Goal: Communication & Community: Ask a question

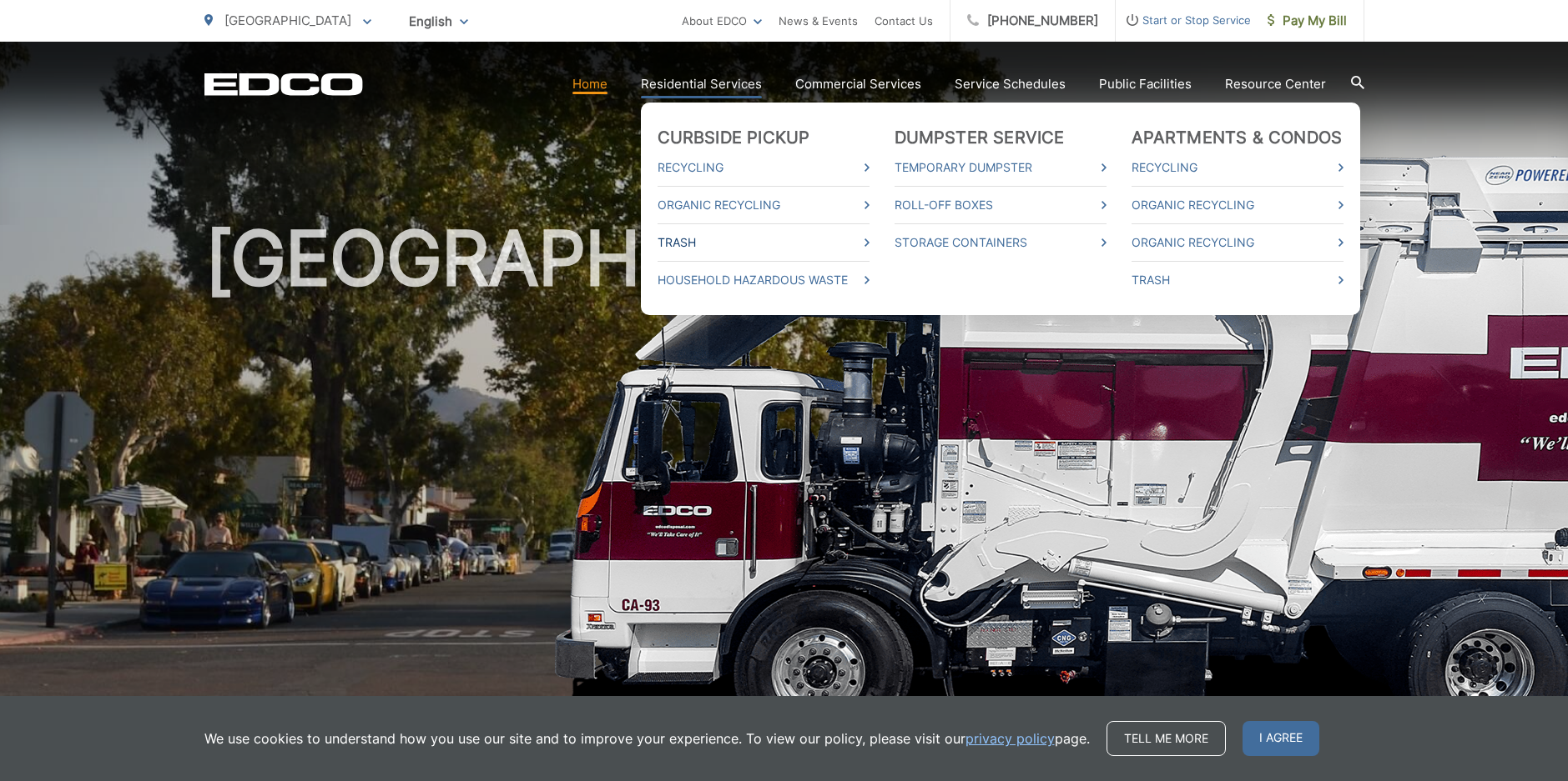
click at [724, 243] on link "Trash" at bounding box center [763, 242] width 212 height 20
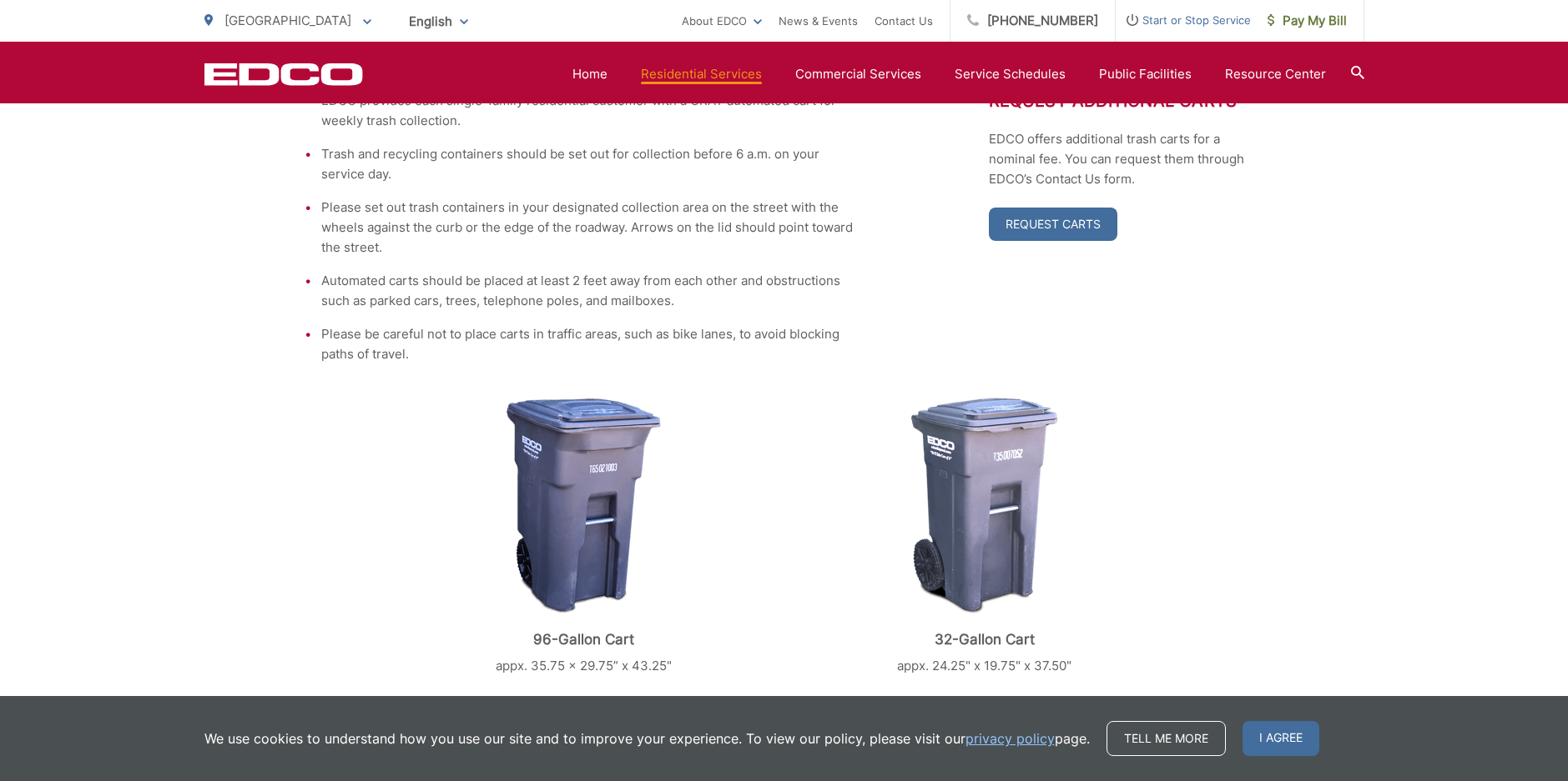
scroll to position [749, 0]
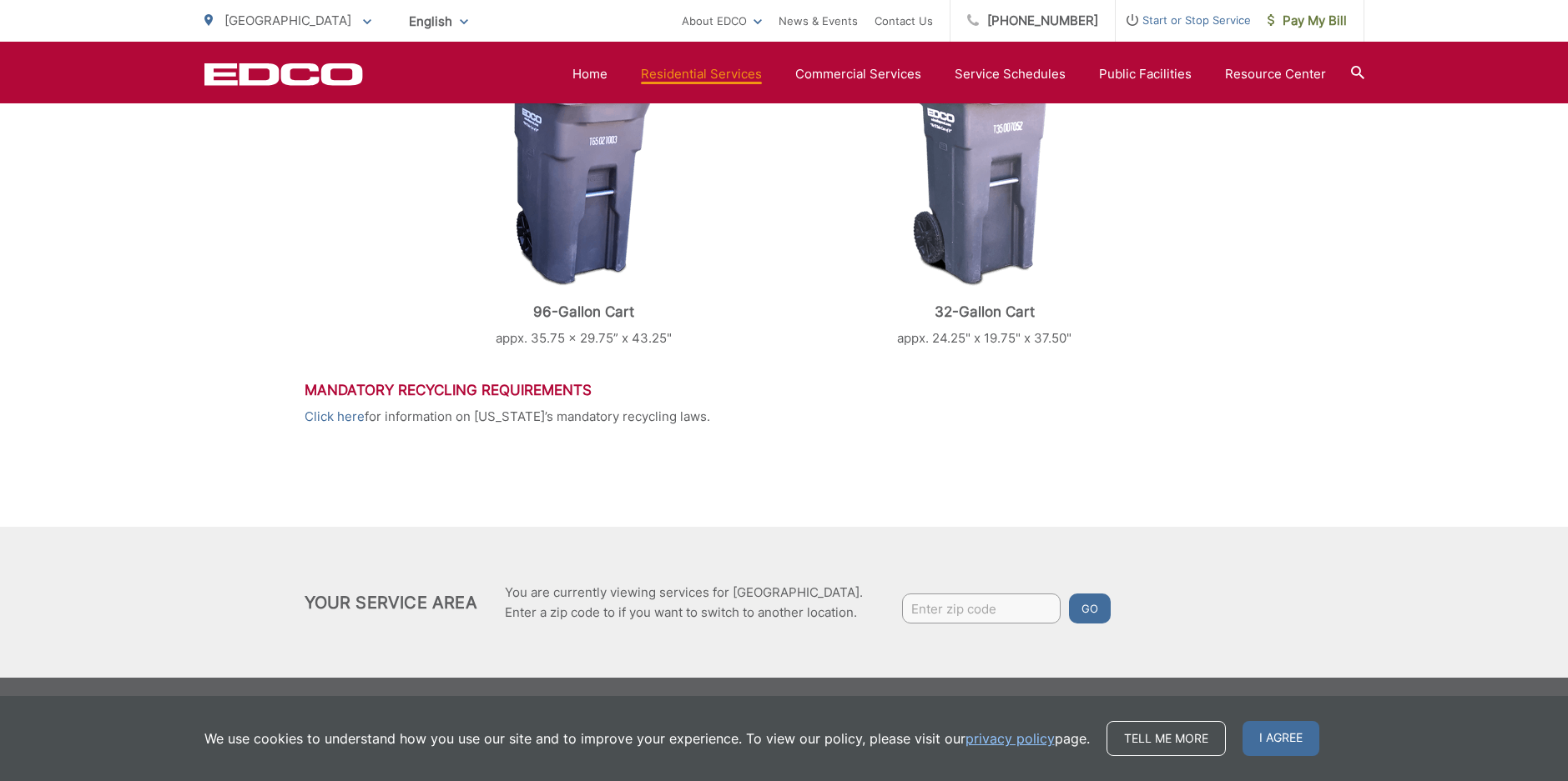
click at [956, 607] on input "Enter zip code" at bounding box center [981, 609] width 158 height 30
type input "92067"
click at [1093, 620] on button "Go" at bounding box center [1089, 609] width 42 height 30
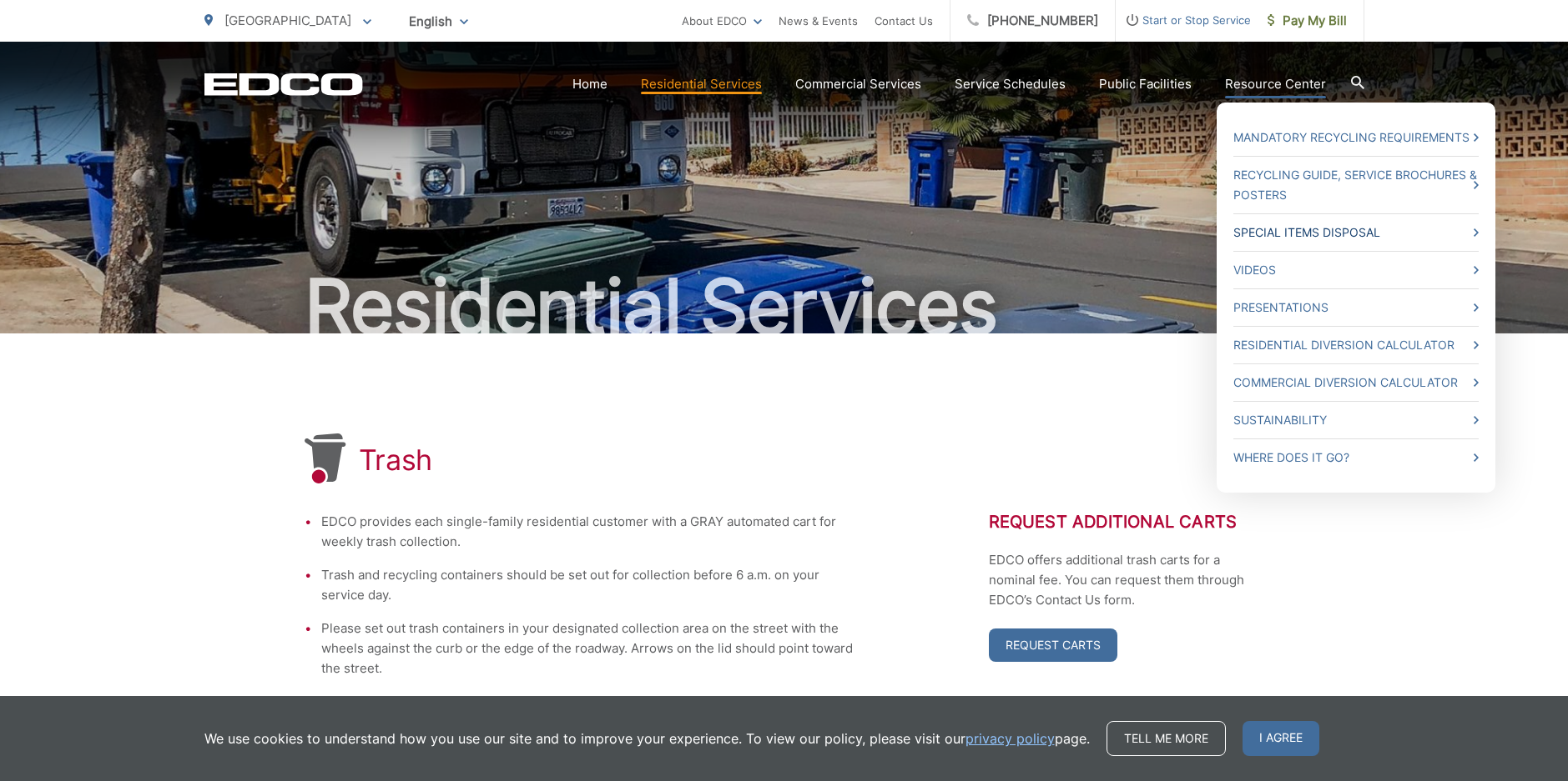
click at [1283, 237] on link "Special Items Disposal" at bounding box center [1355, 232] width 245 height 20
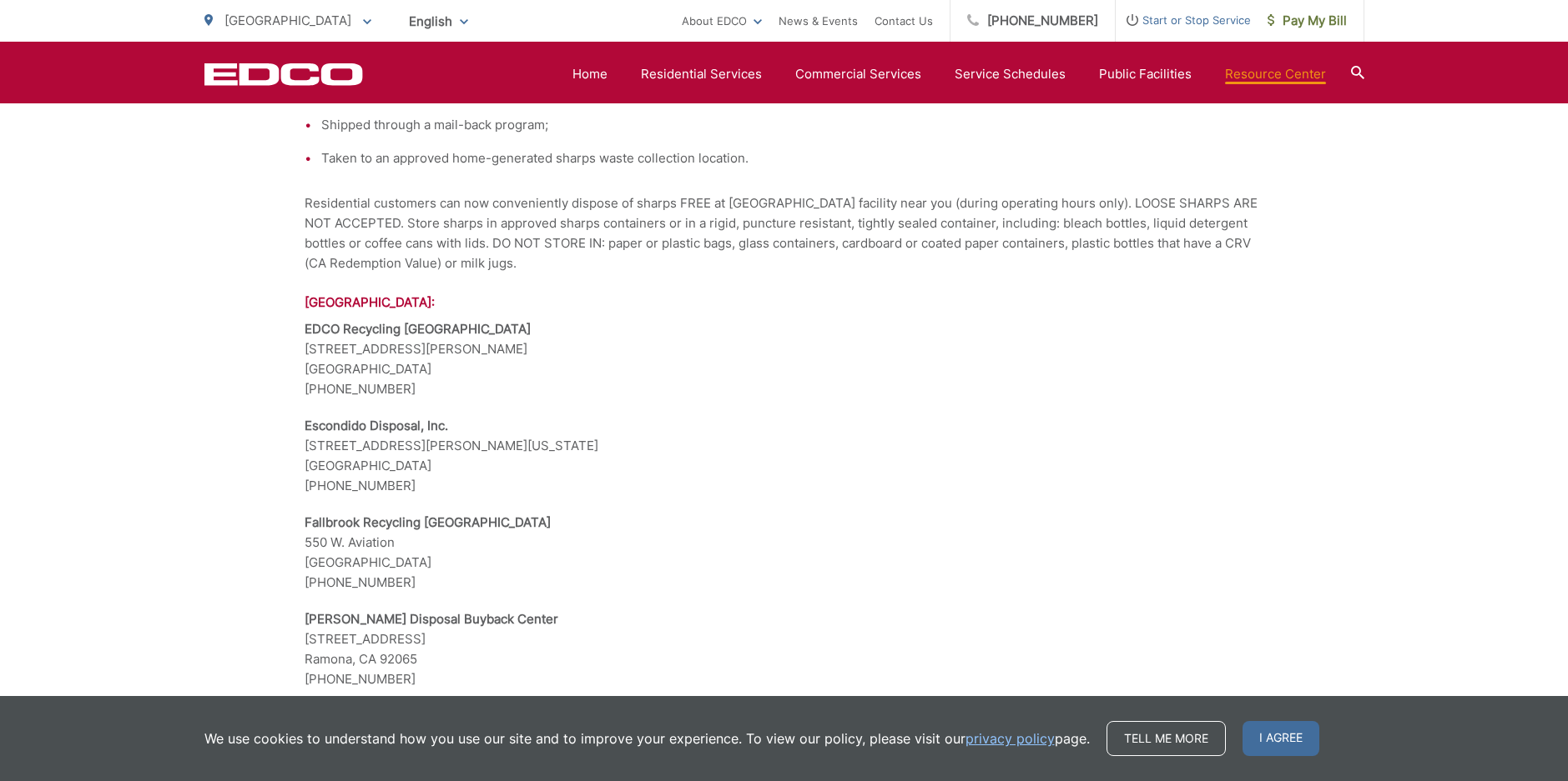
scroll to position [2675, 0]
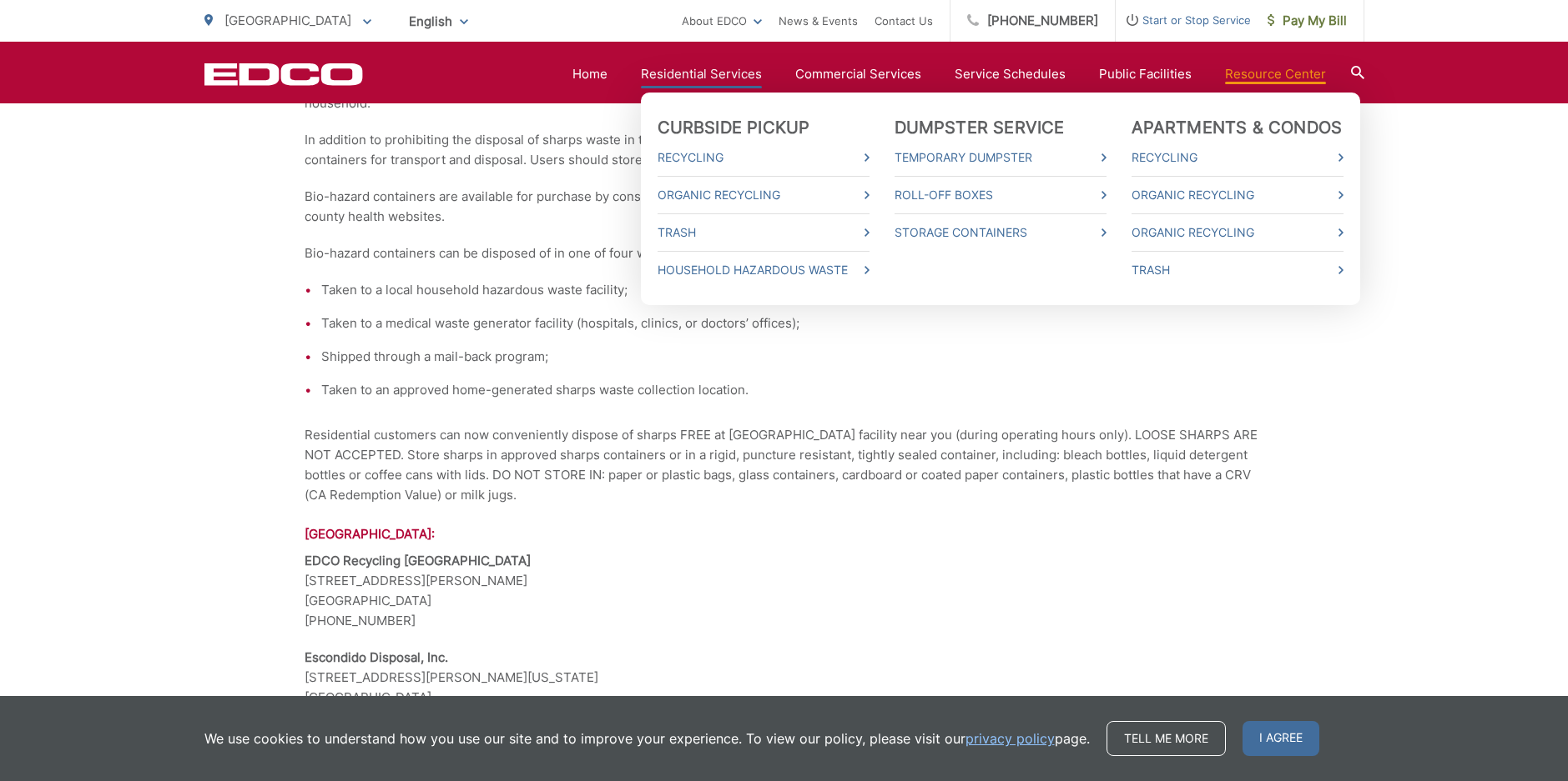
click at [704, 76] on link "Residential Services" at bounding box center [701, 74] width 121 height 20
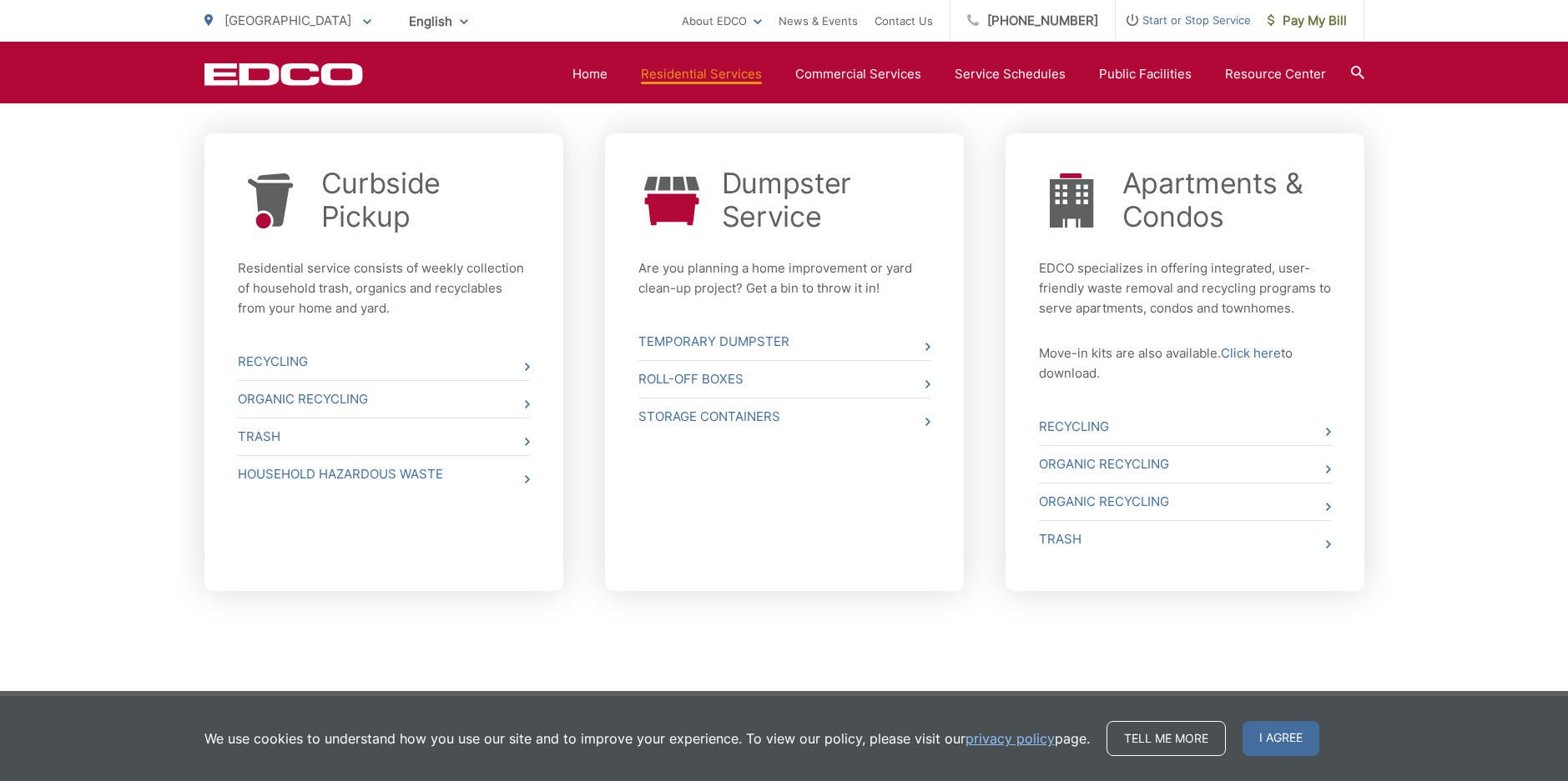
scroll to position [639, 0]
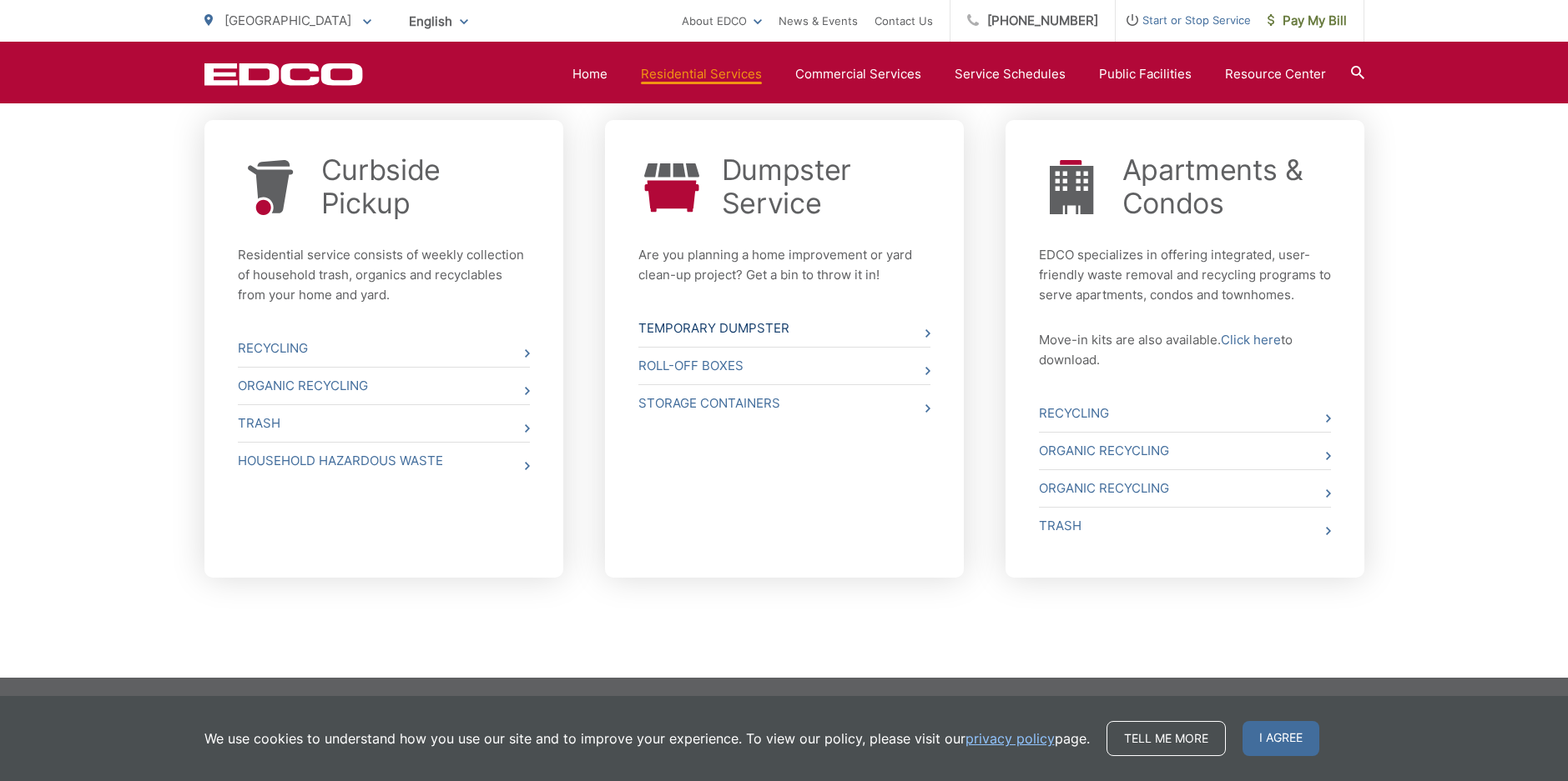
click at [759, 330] on link "Temporary Dumpster" at bounding box center [784, 328] width 292 height 37
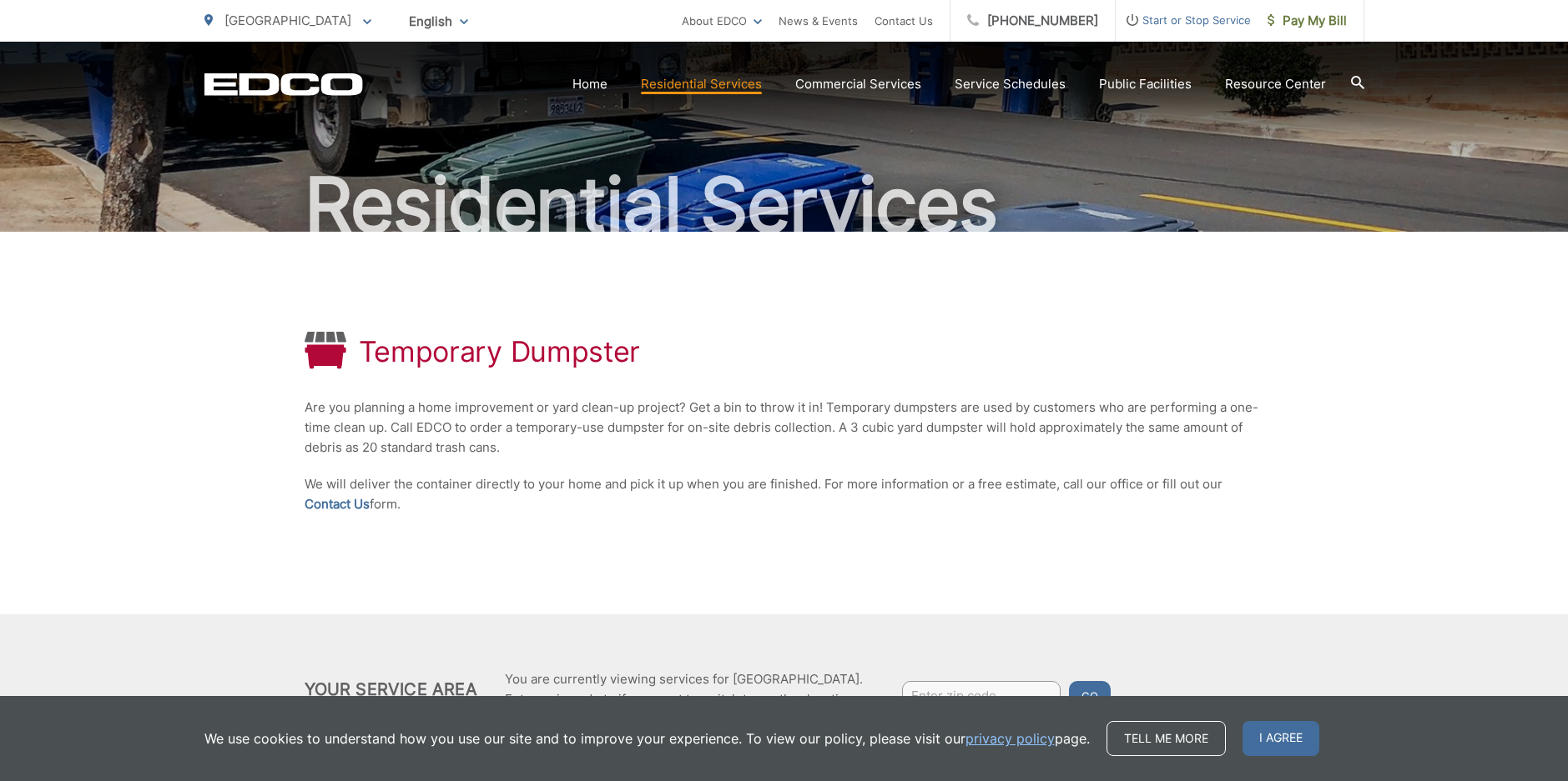
scroll to position [189, 0]
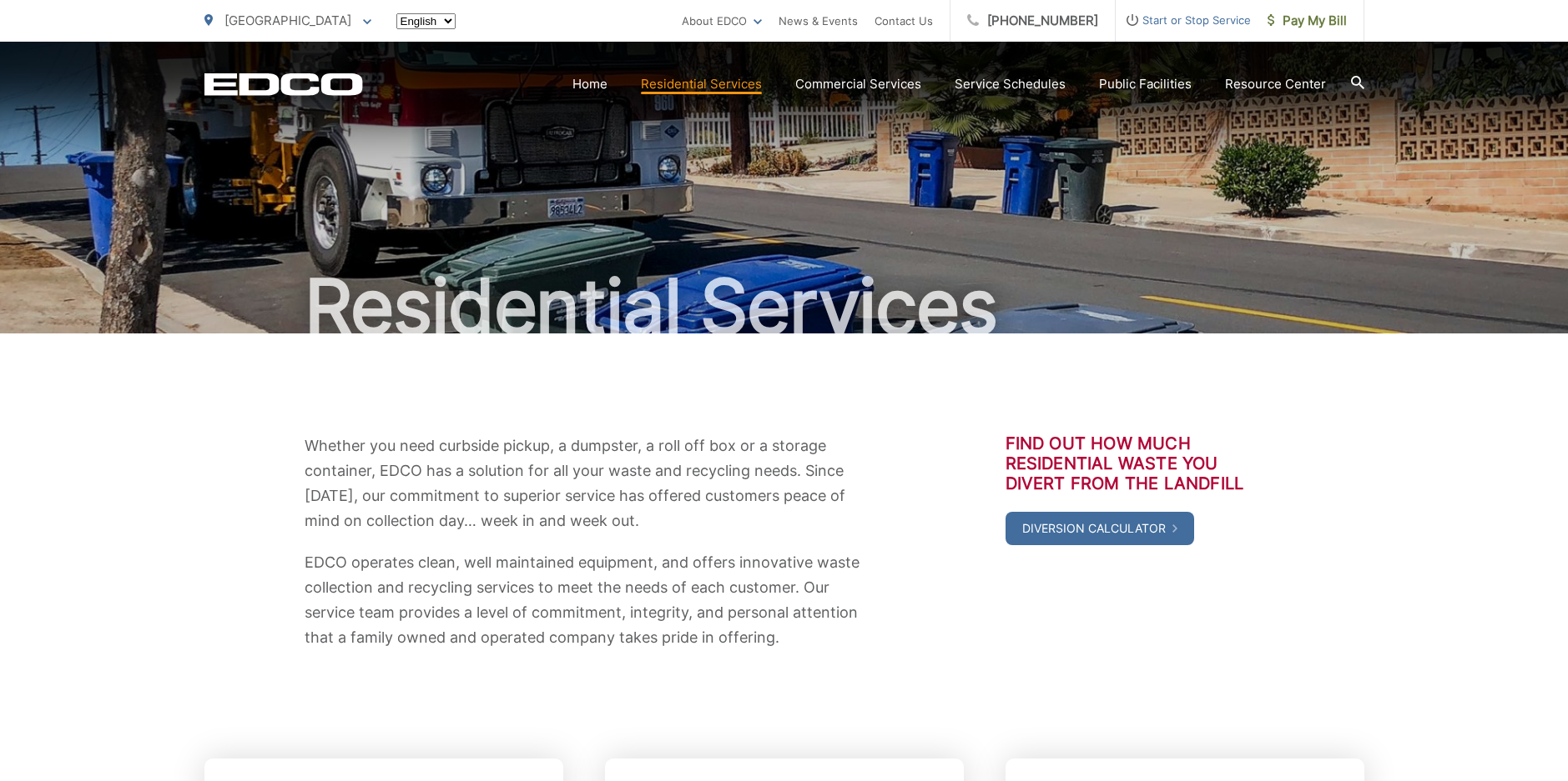
scroll to position [635, 0]
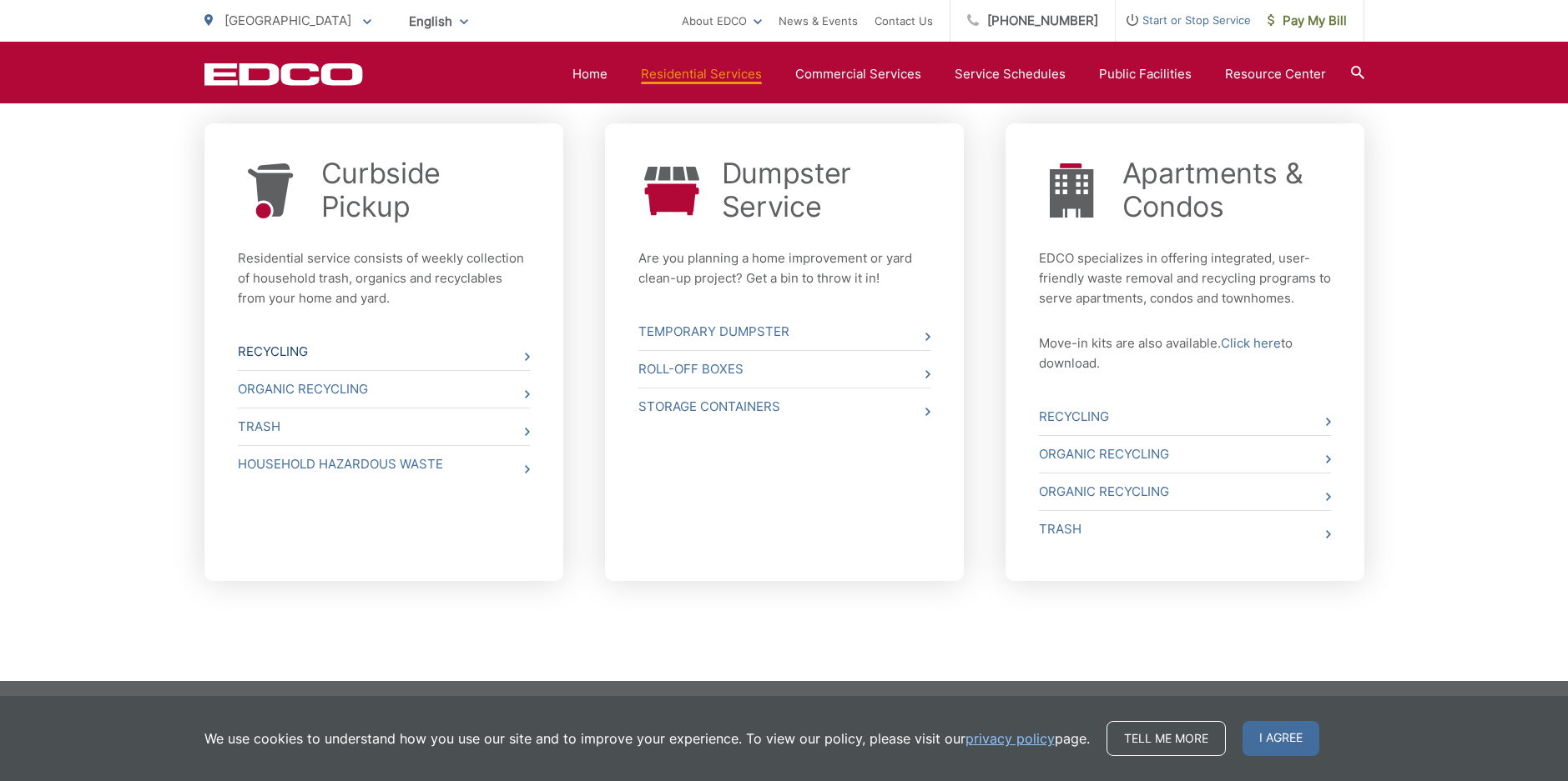
click at [266, 356] on link "Recycling" at bounding box center [384, 351] width 292 height 37
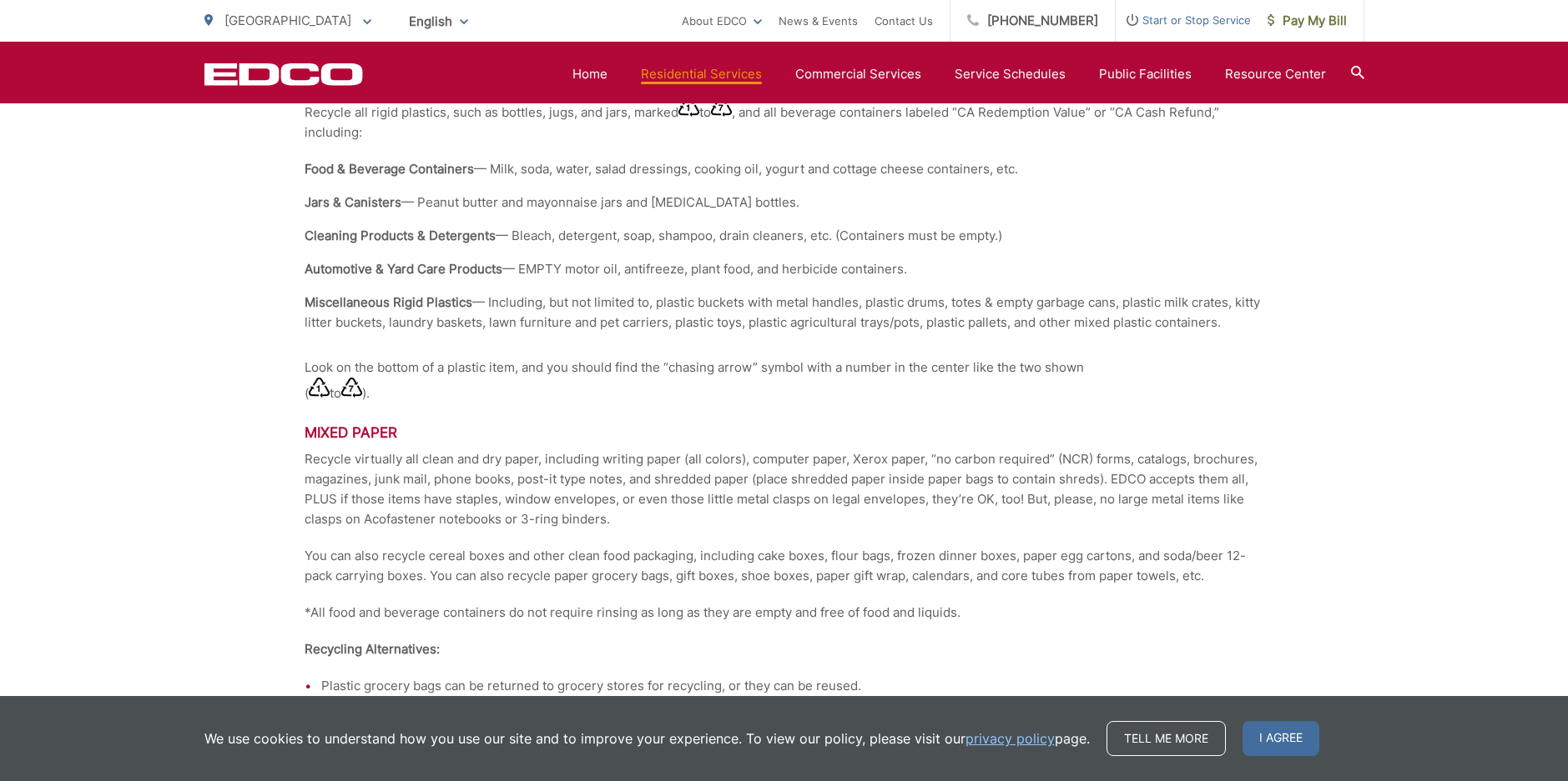
scroll to position [1919, 0]
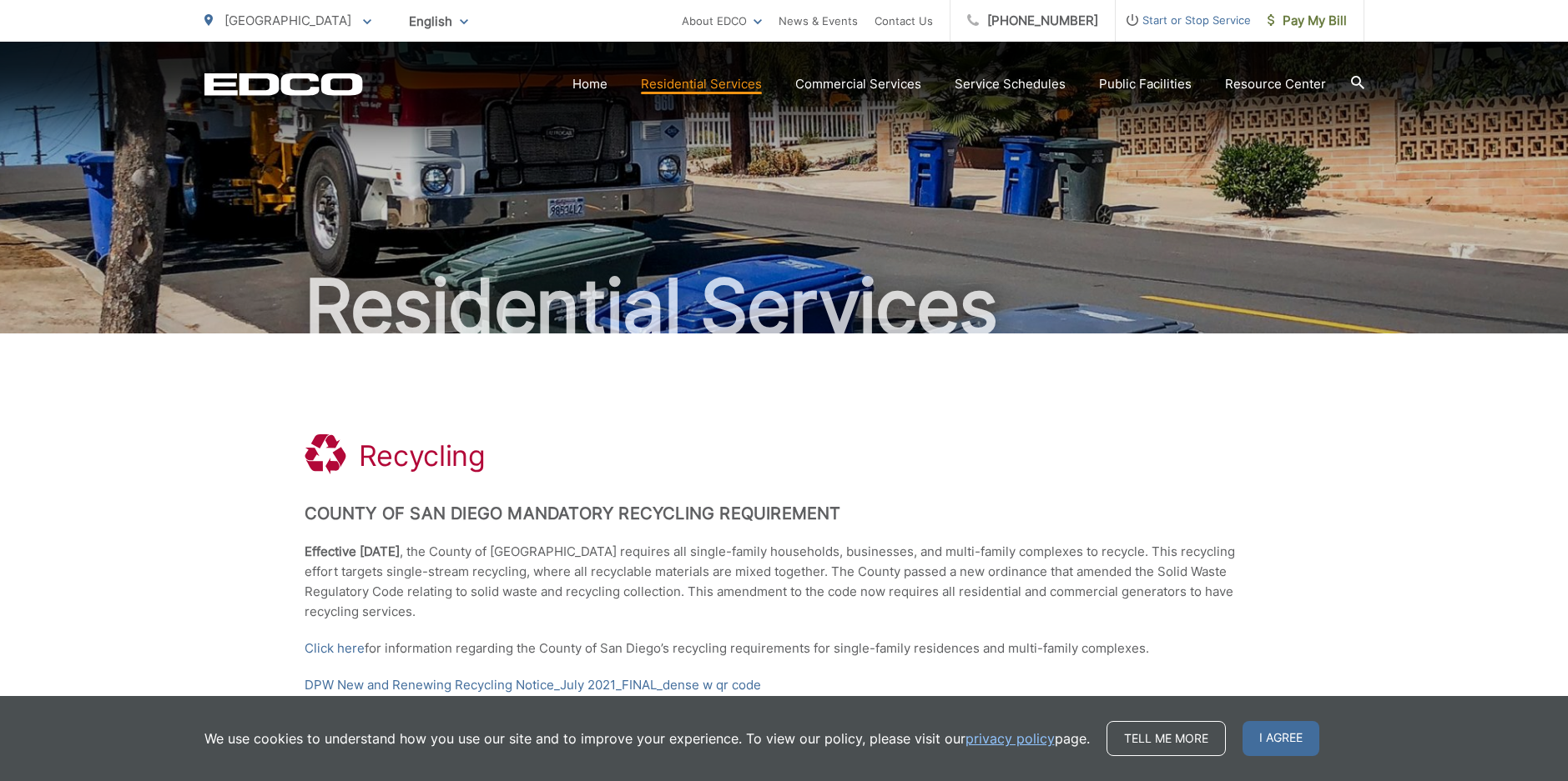
click at [1240, 28] on span "Start or Stop Service" at bounding box center [1183, 20] width 135 height 20
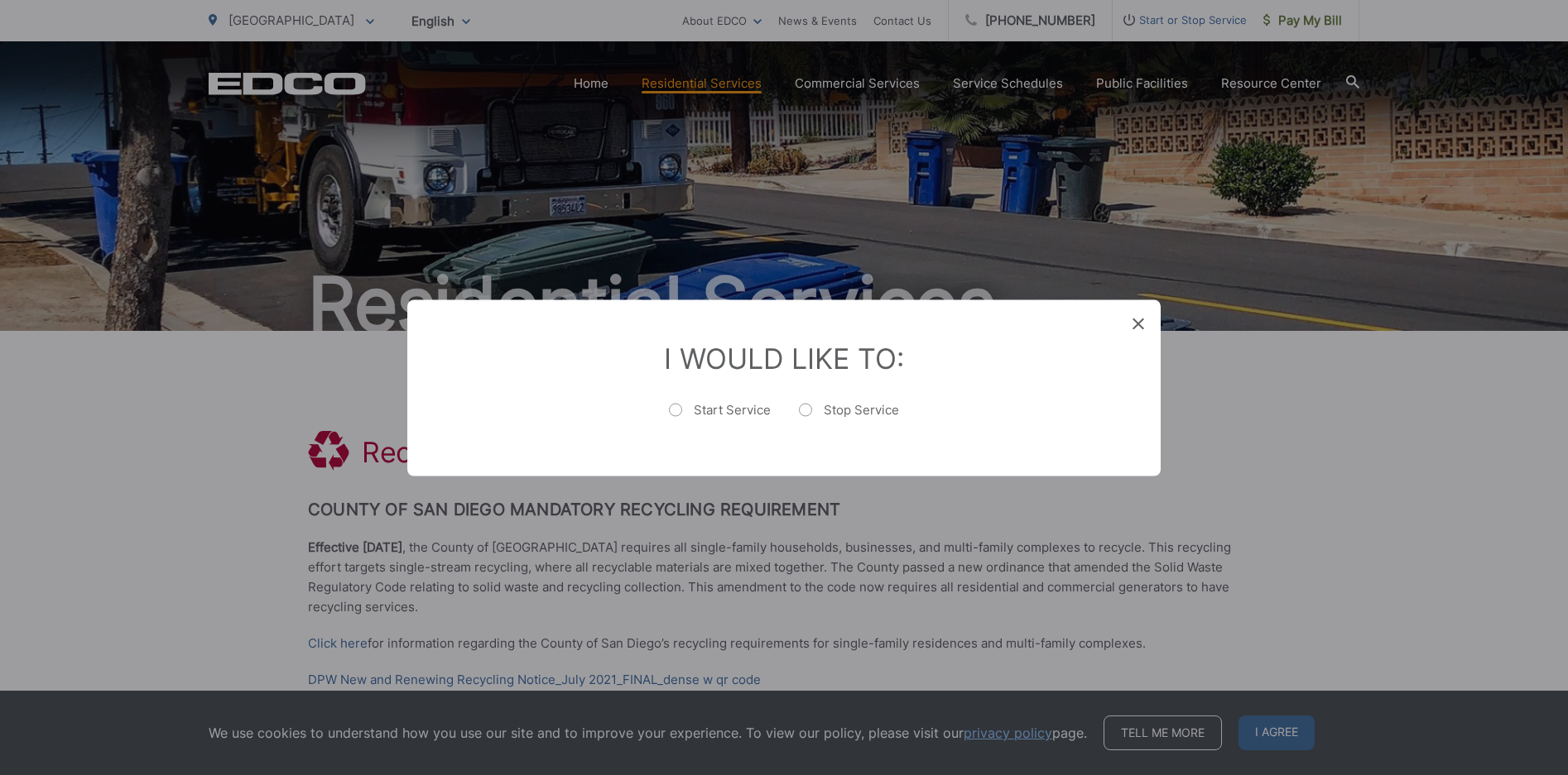
click at [713, 410] on label "Start Service" at bounding box center [719, 418] width 102 height 33
radio input "true"
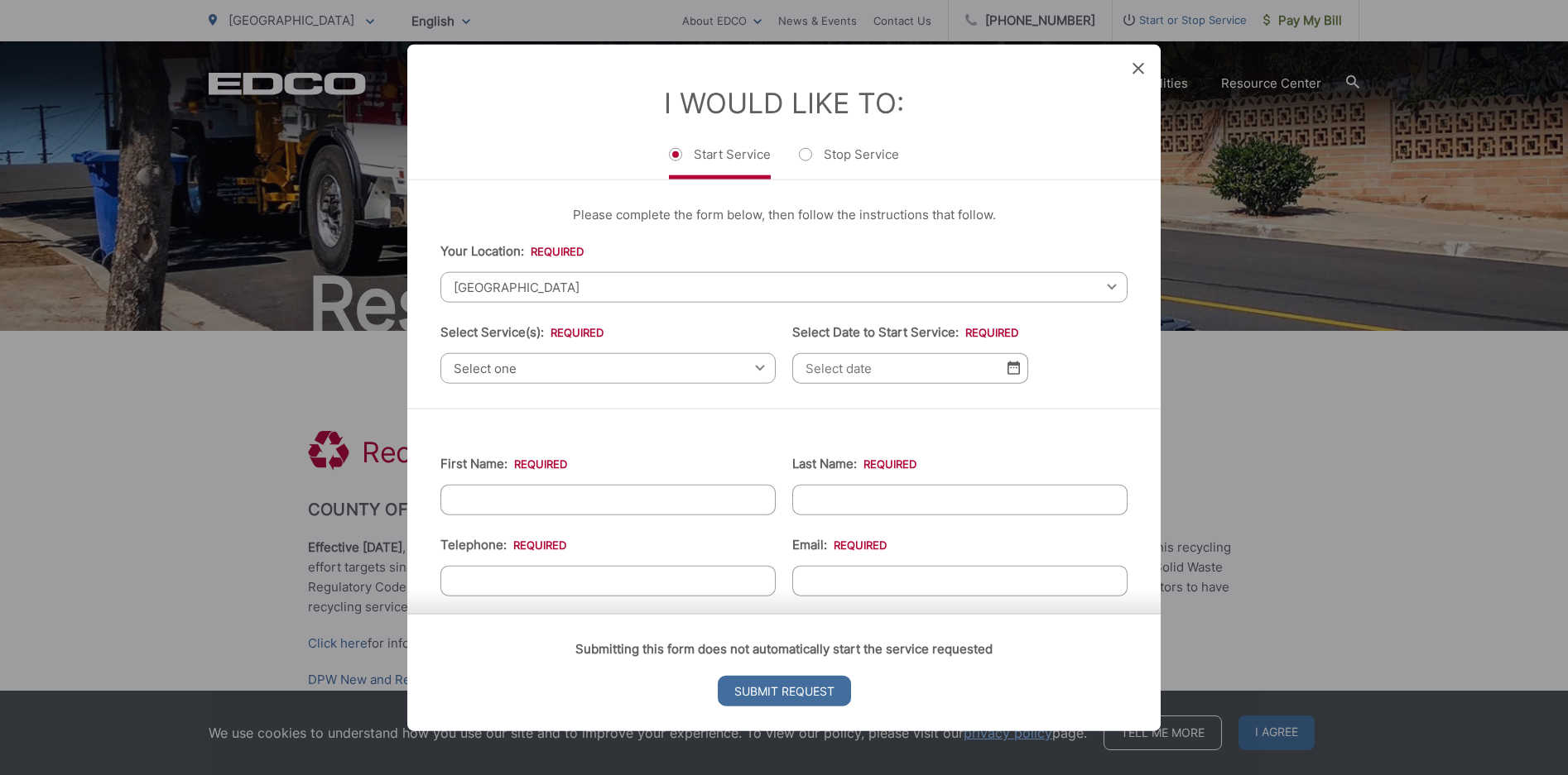
click at [565, 283] on span "[GEOGRAPHIC_DATA]" at bounding box center [783, 286] width 687 height 31
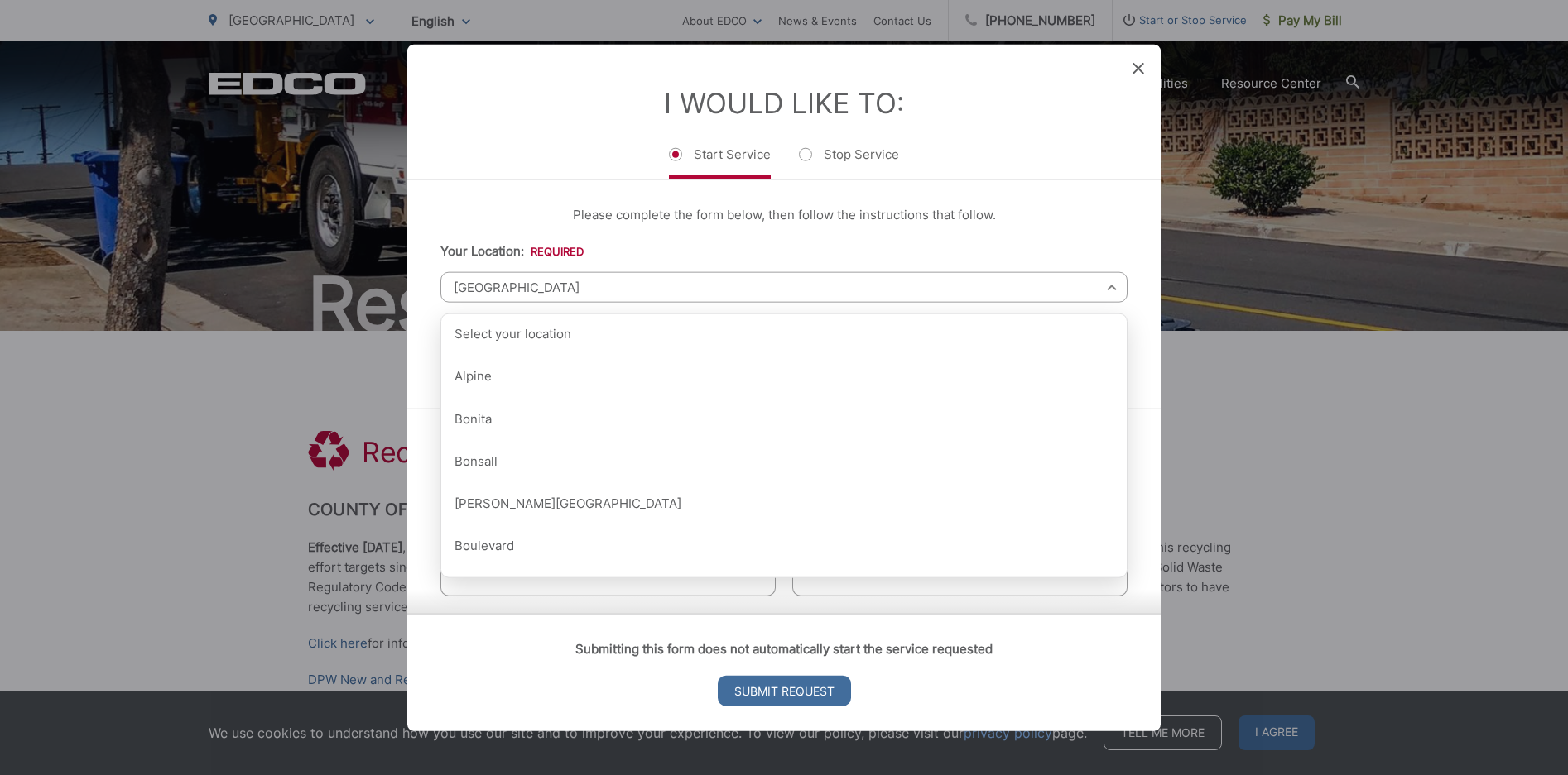
click at [730, 251] on li "Your Location: * Select your location Alpine Bonita Bonsall Borrego Springs Bou…" at bounding box center [783, 271] width 687 height 61
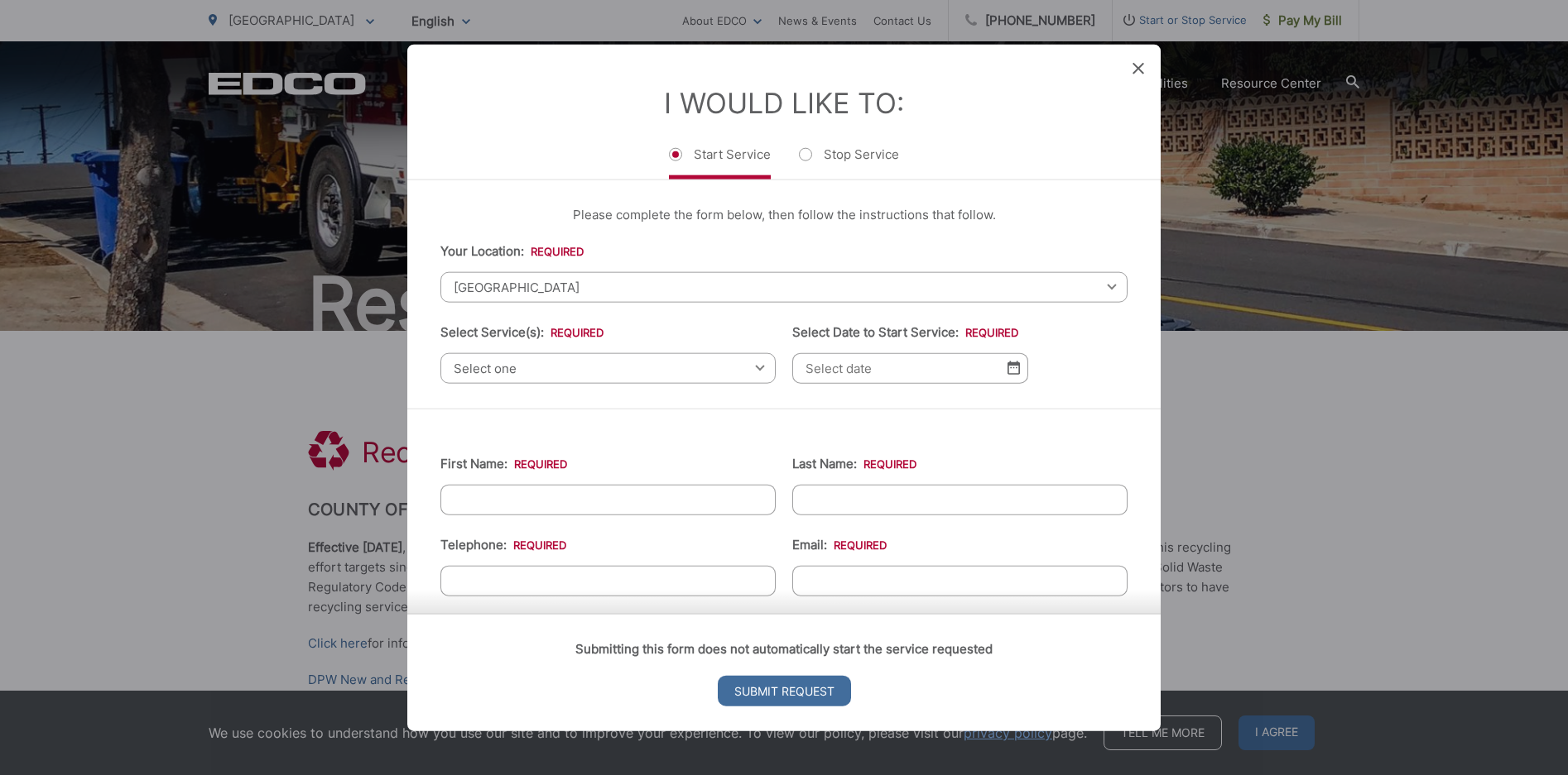
click at [667, 370] on span "Select one" at bounding box center [608, 368] width 335 height 31
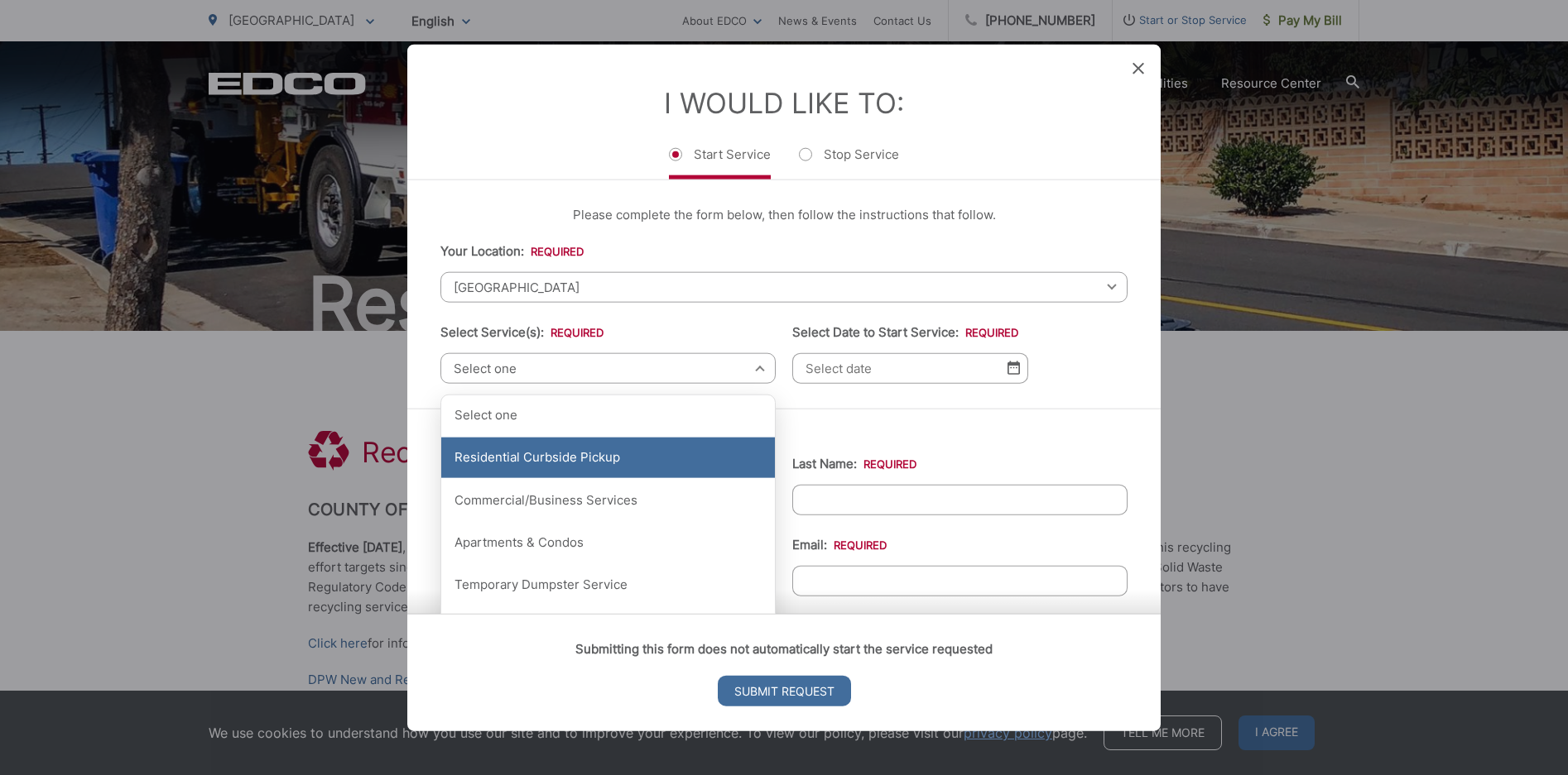
click at [630, 454] on div "Residential Curbside Pickup" at bounding box center [608, 458] width 333 height 42
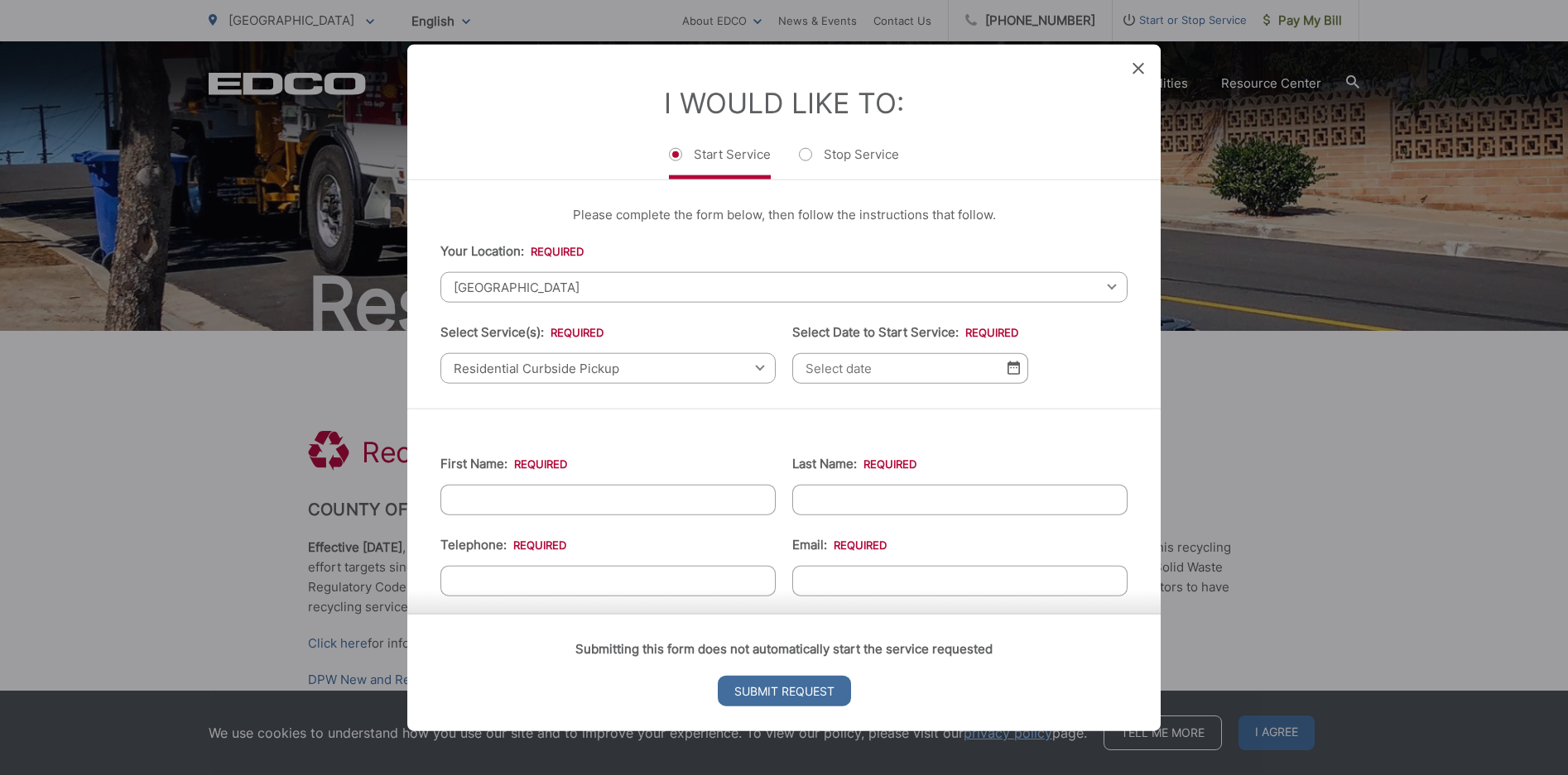
click at [1007, 369] on img at bounding box center [1014, 368] width 12 height 14
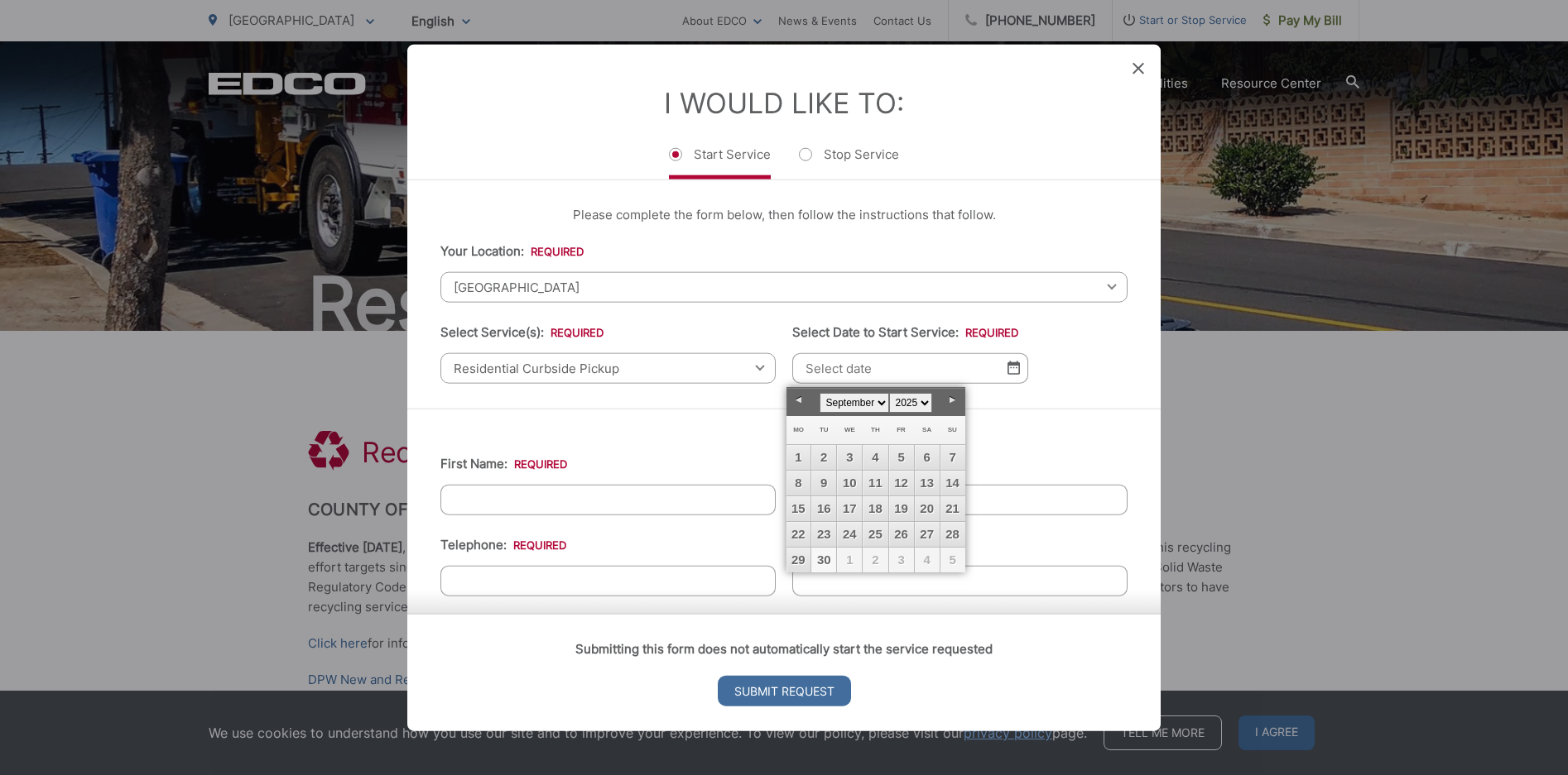
click at [820, 555] on link "30" at bounding box center [824, 560] width 25 height 25
type input "09/30/2025"
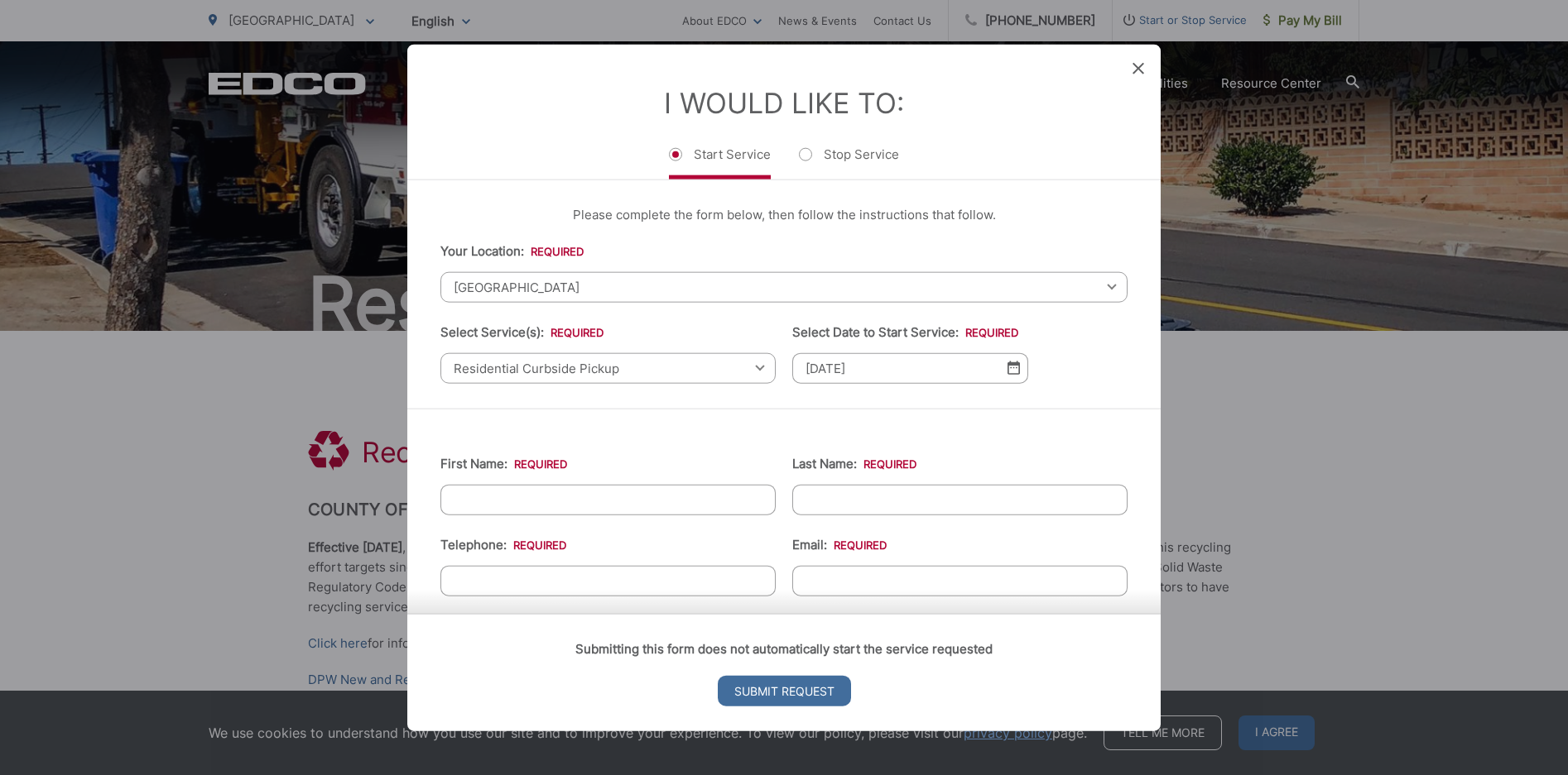
click at [655, 497] on input "First Name: *" at bounding box center [608, 499] width 335 height 31
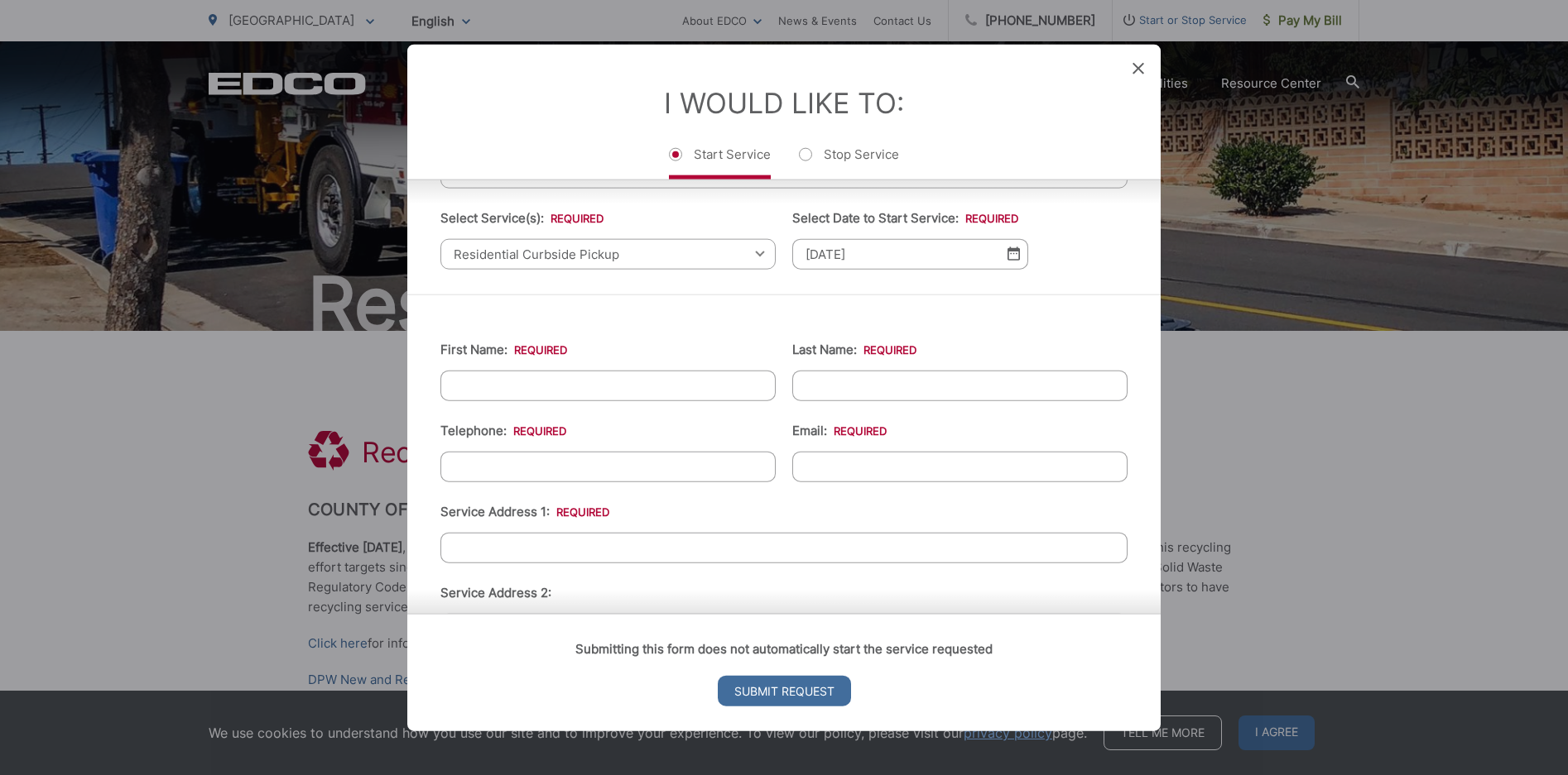
scroll to position [82, 0]
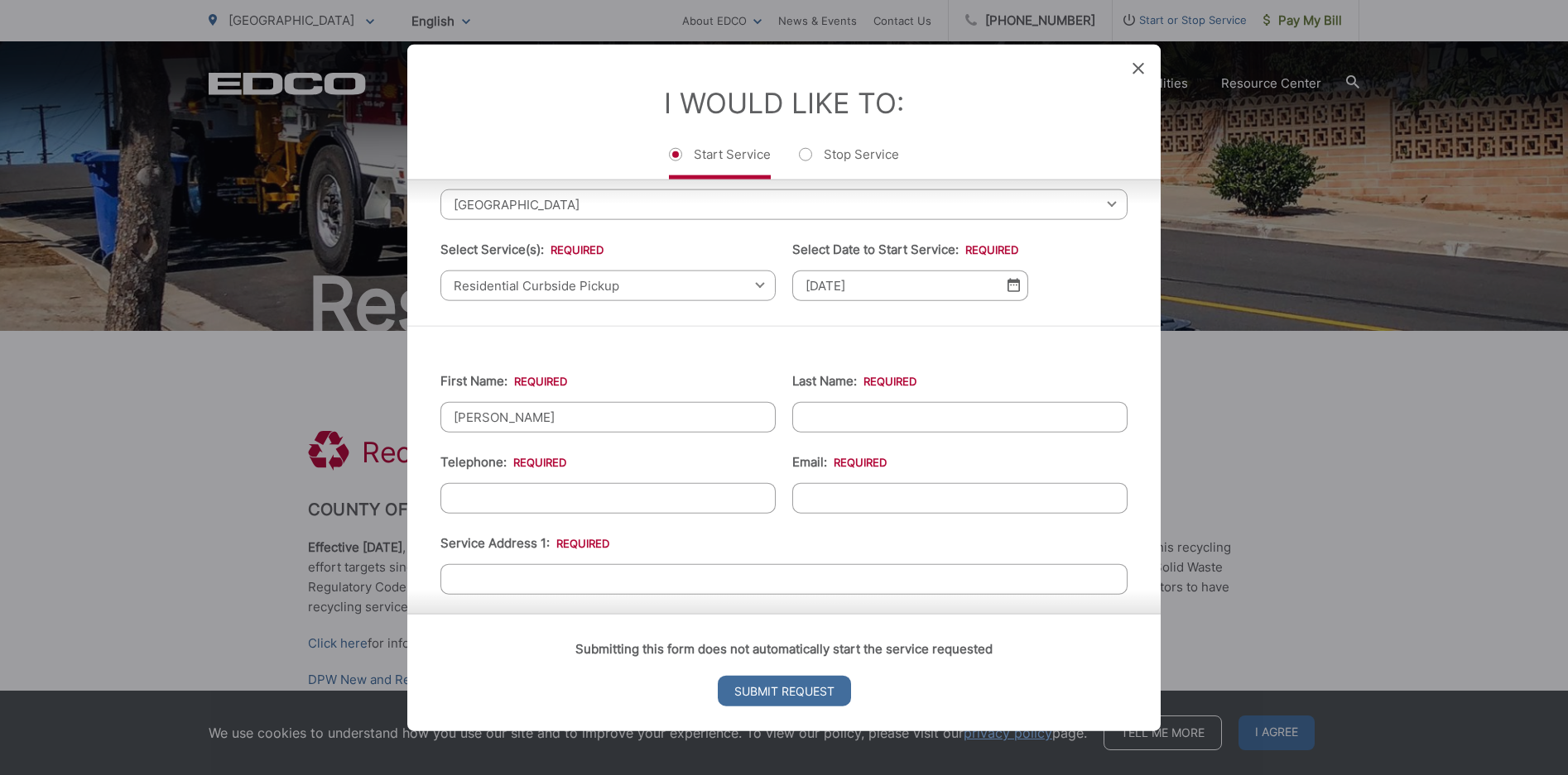
type input "[PERSON_NAME]"
type input "Ng"
click at [676, 489] on input "(___) ___-____" at bounding box center [608, 497] width 335 height 31
type input "(513) 304-1500"
type input "andrew.x.ng@gmail.com"
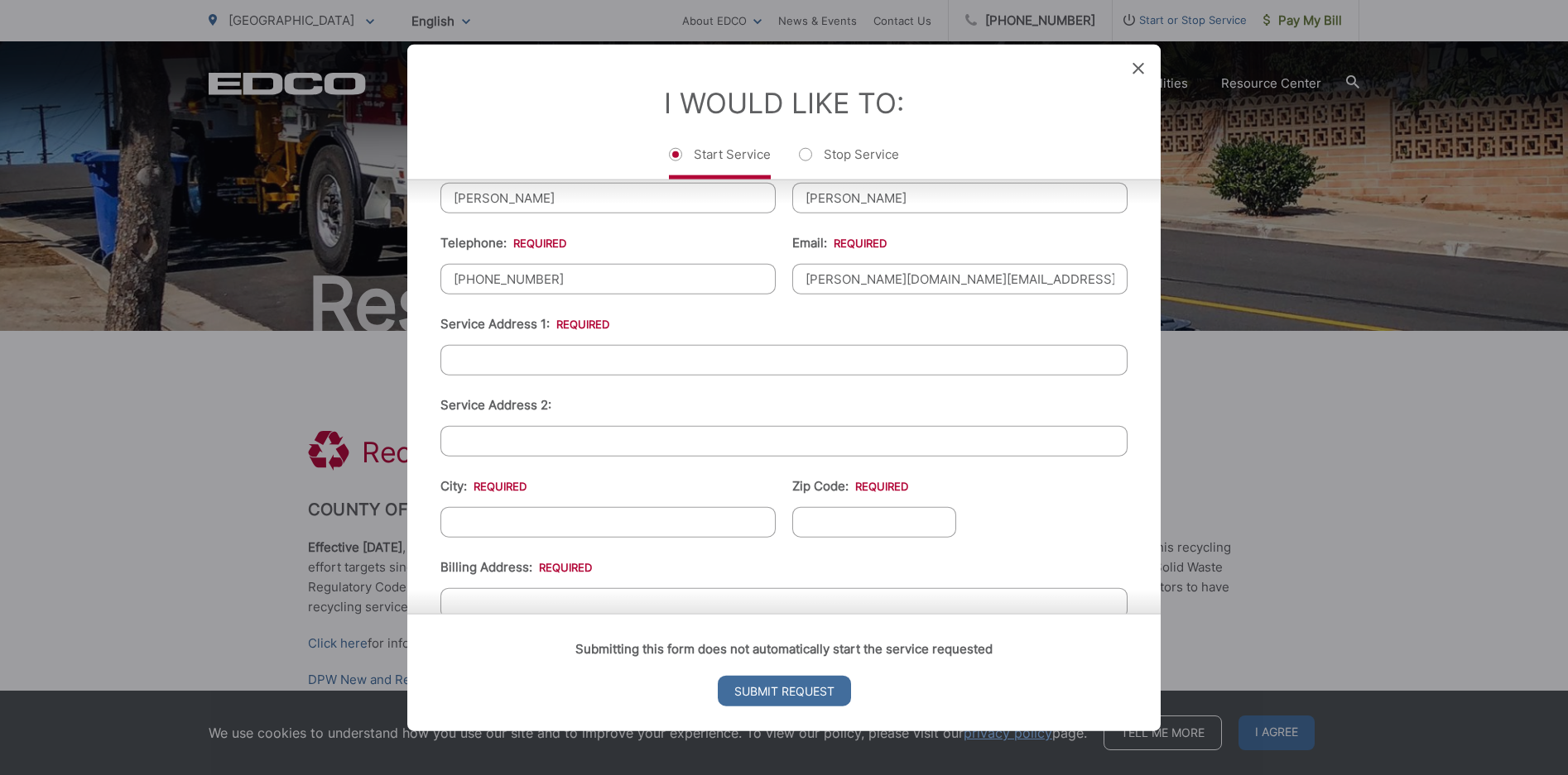
scroll to position [414, 0]
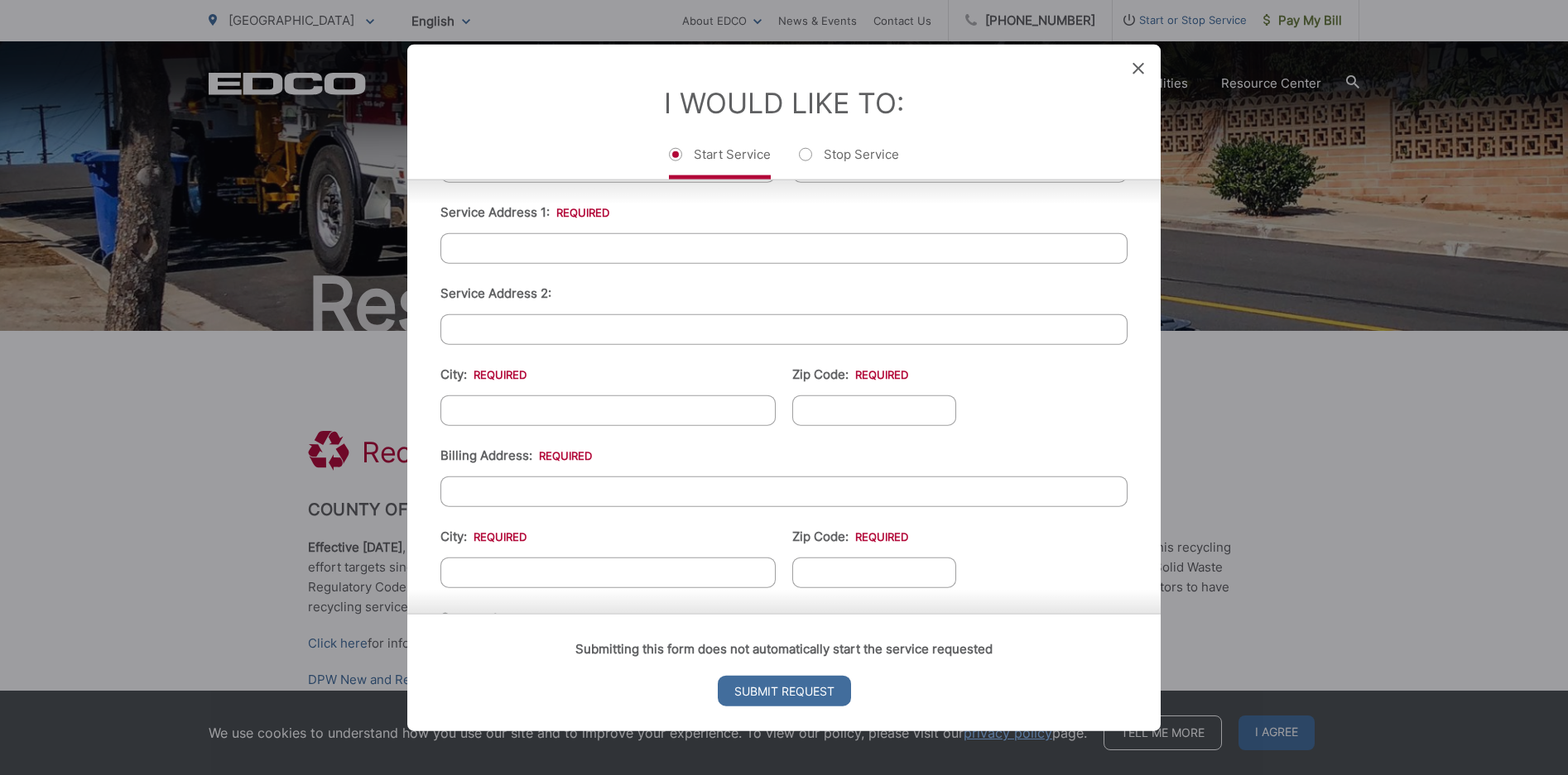
click at [662, 254] on input "Service Address 1: *" at bounding box center [783, 247] width 687 height 31
type input "16138 Rambla De Las Flores"
type input "[GEOGRAPHIC_DATA]"
click at [805, 413] on input "Zip Code: *" at bounding box center [874, 410] width 164 height 31
type input "92067"
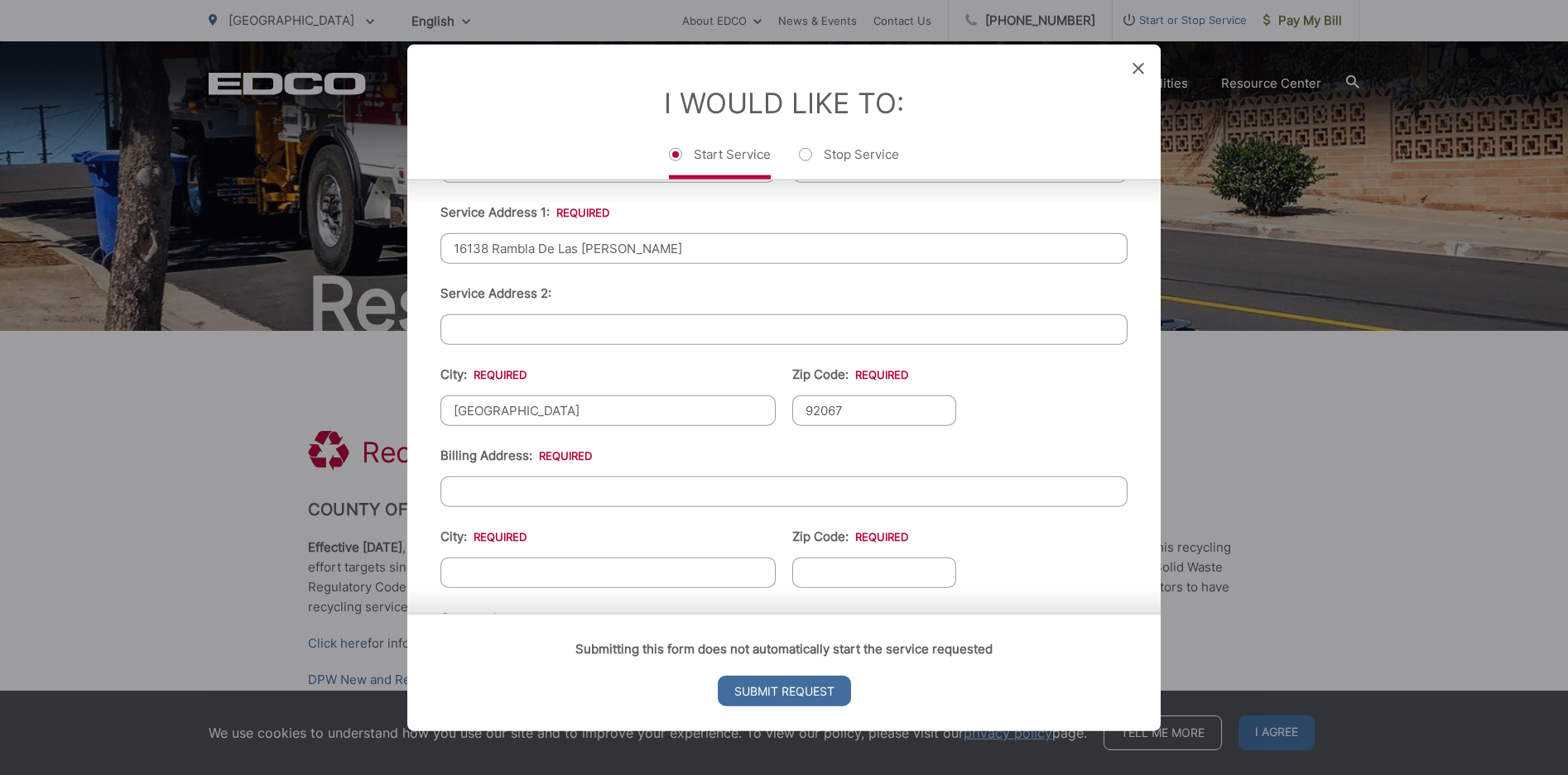
drag, startPoint x: 669, startPoint y: 252, endPoint x: 450, endPoint y: 257, distance: 219.1
click at [426, 247] on div "First Name: * Andy Last Name: * Ng Telephone: * (513) 304-1500 Email: * andrew.…" at bounding box center [783, 380] width 753 height 774
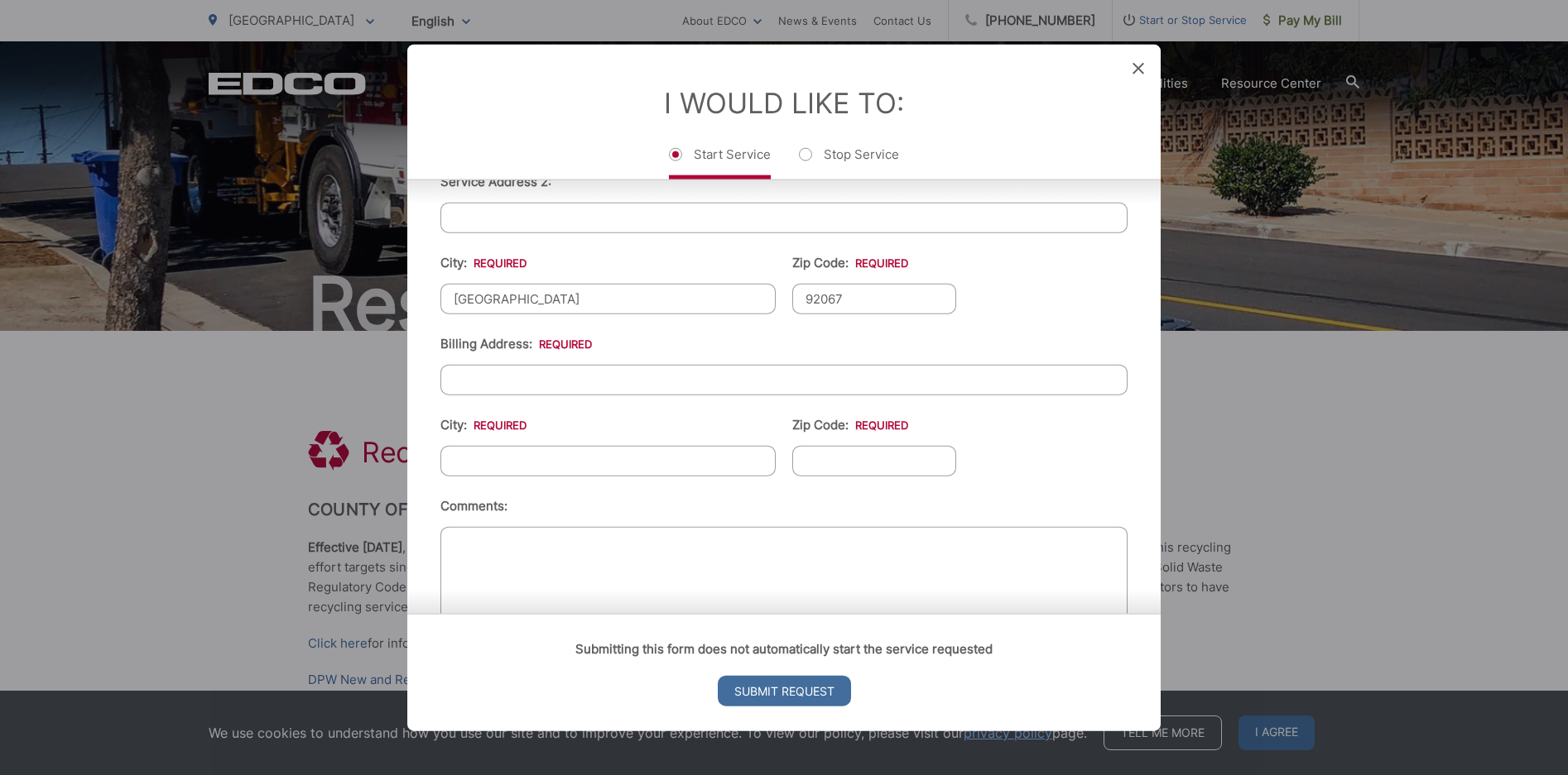
scroll to position [568, 0]
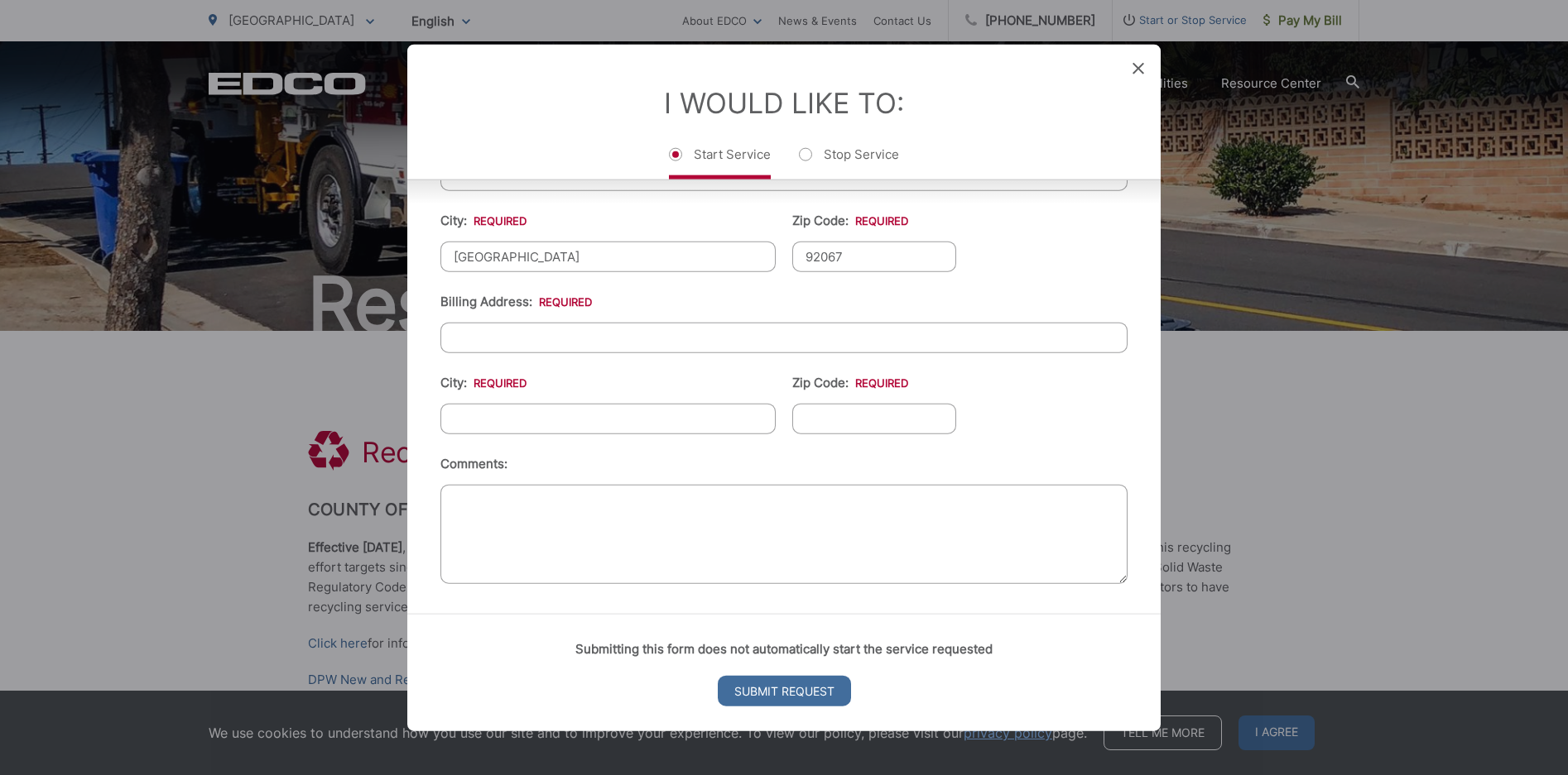
click at [573, 342] on input "Billing Address: *" at bounding box center [783, 337] width 687 height 31
paste input "16138 Rambla De Las Flores"
type input "16138 Rambla De Las Flores"
click at [573, 423] on input "City: *" at bounding box center [608, 418] width 335 height 31
type input "Rancho S"
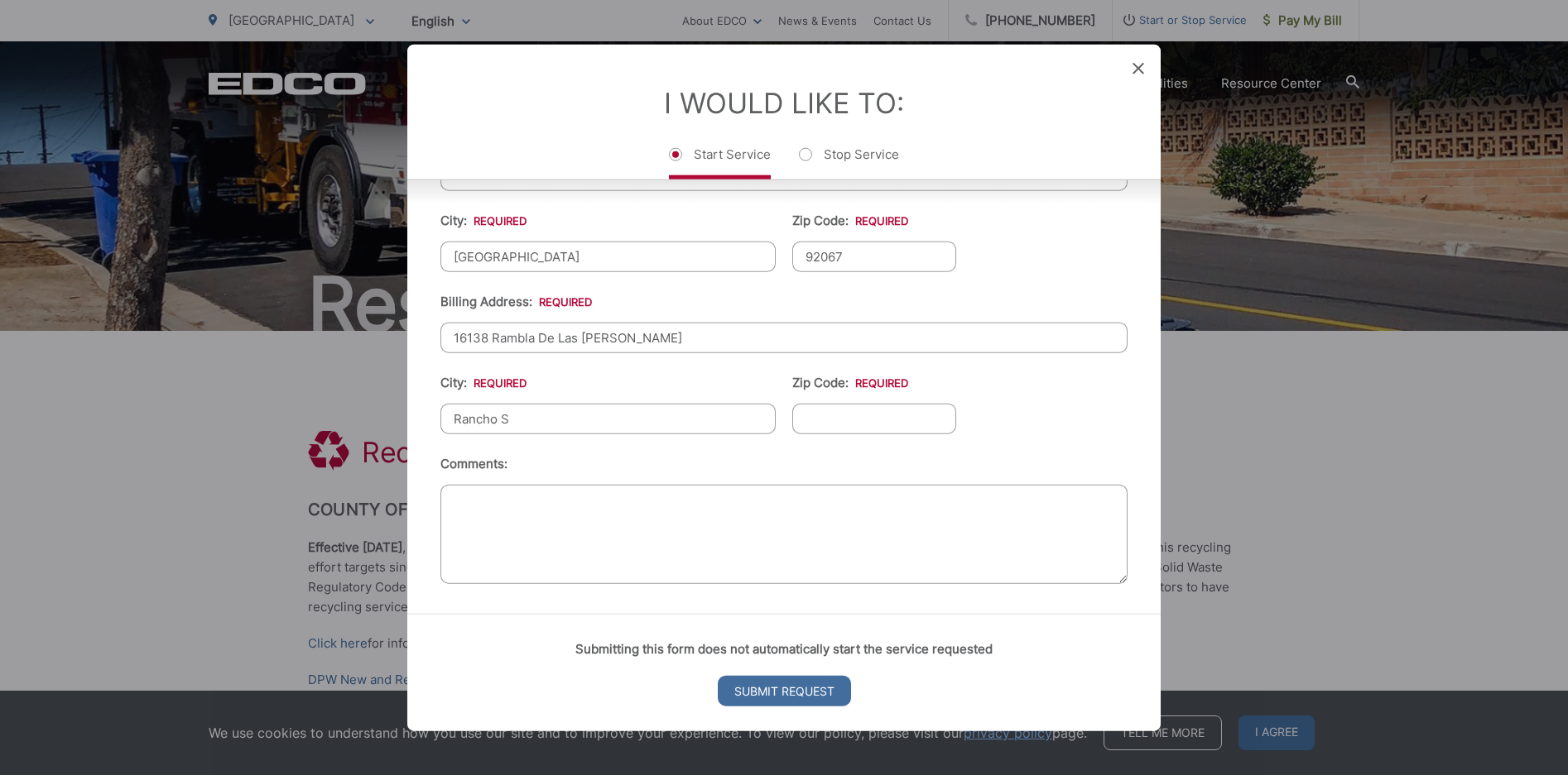
click at [1145, 63] on div "I Would Like To: Start Service Stop Service" at bounding box center [783, 111] width 753 height 135
click at [1137, 64] on icon at bounding box center [1138, 67] width 12 height 12
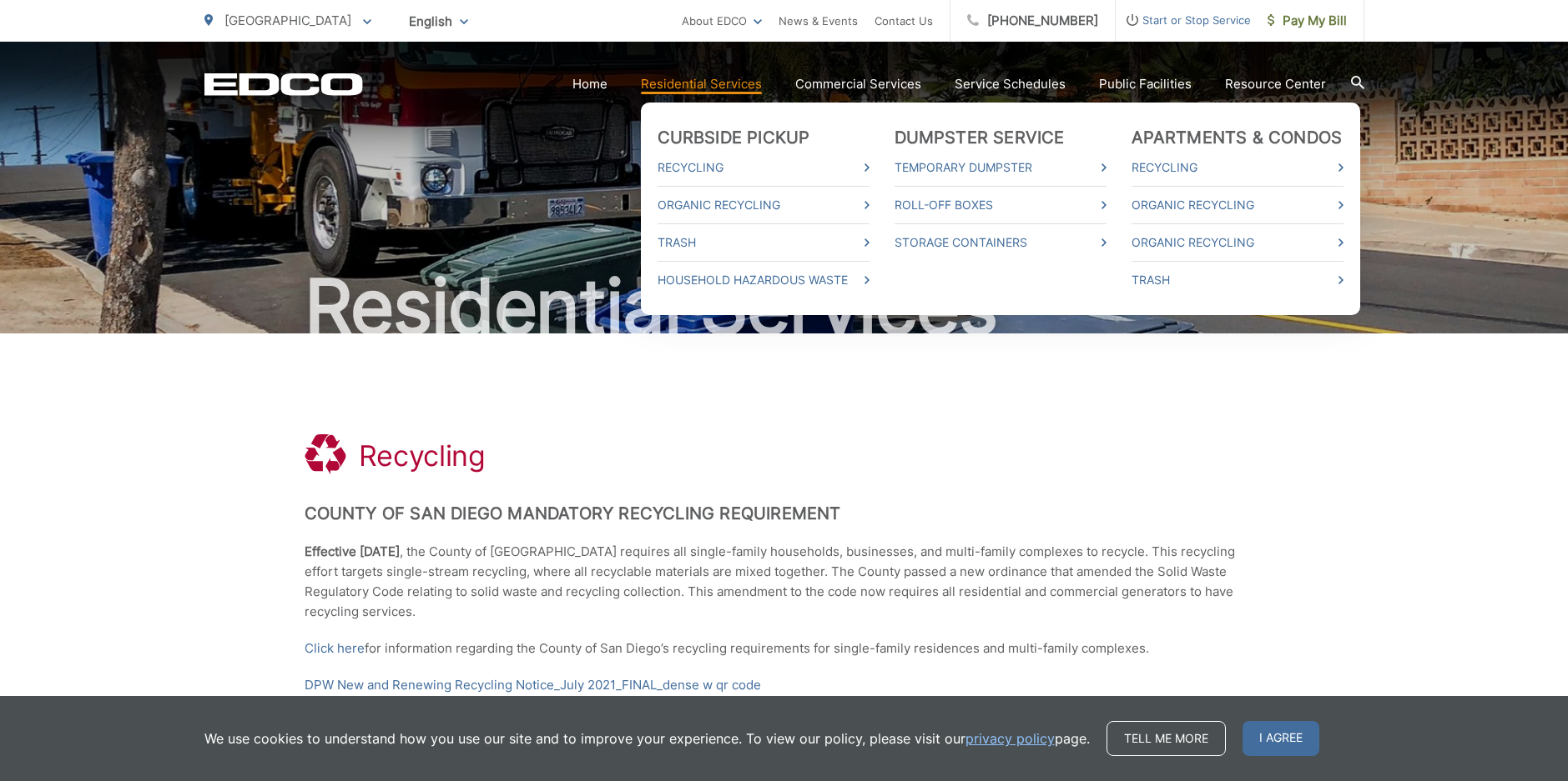
click at [726, 80] on link "Residential Services" at bounding box center [701, 84] width 121 height 20
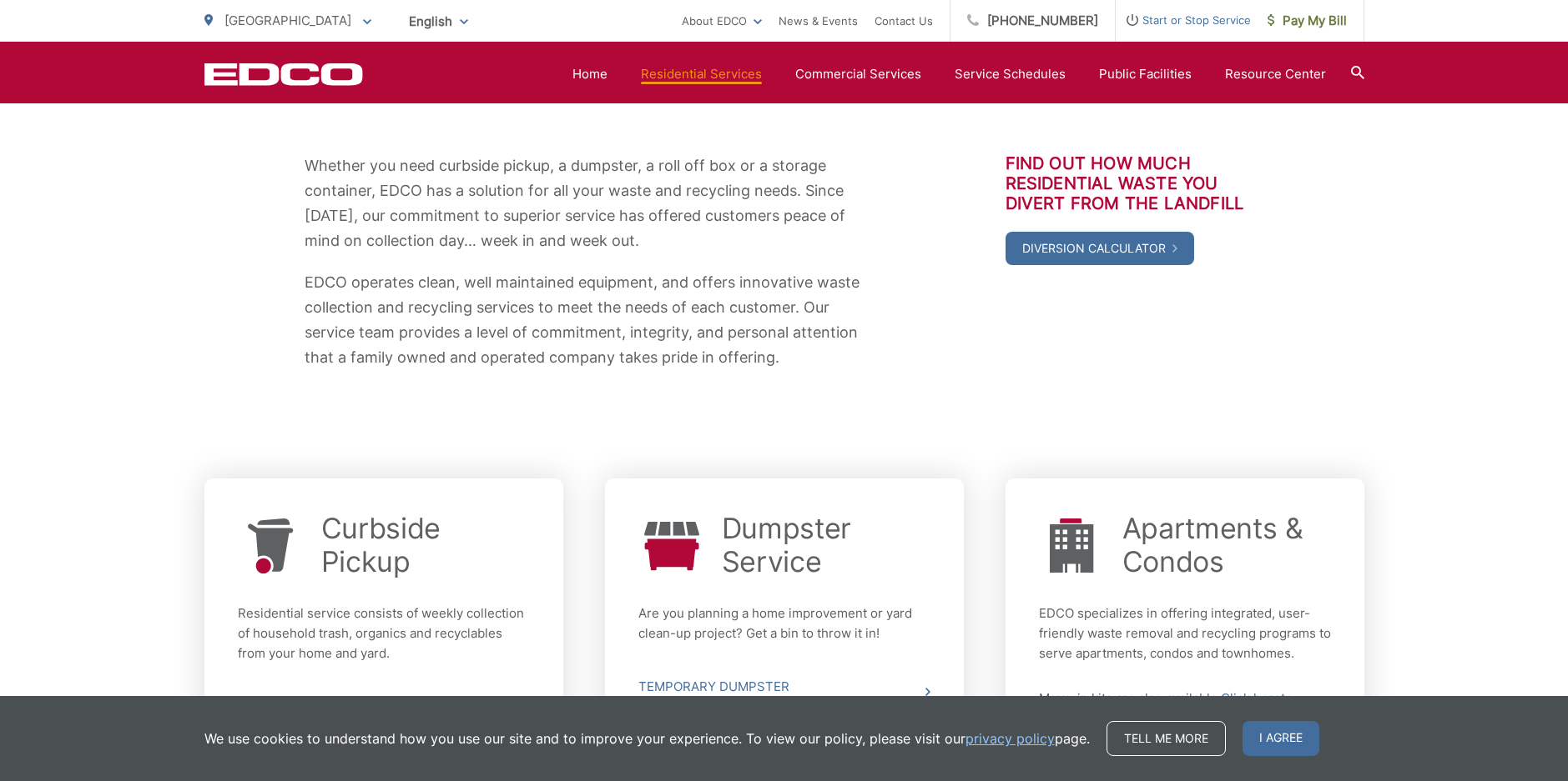
scroll to position [250, 0]
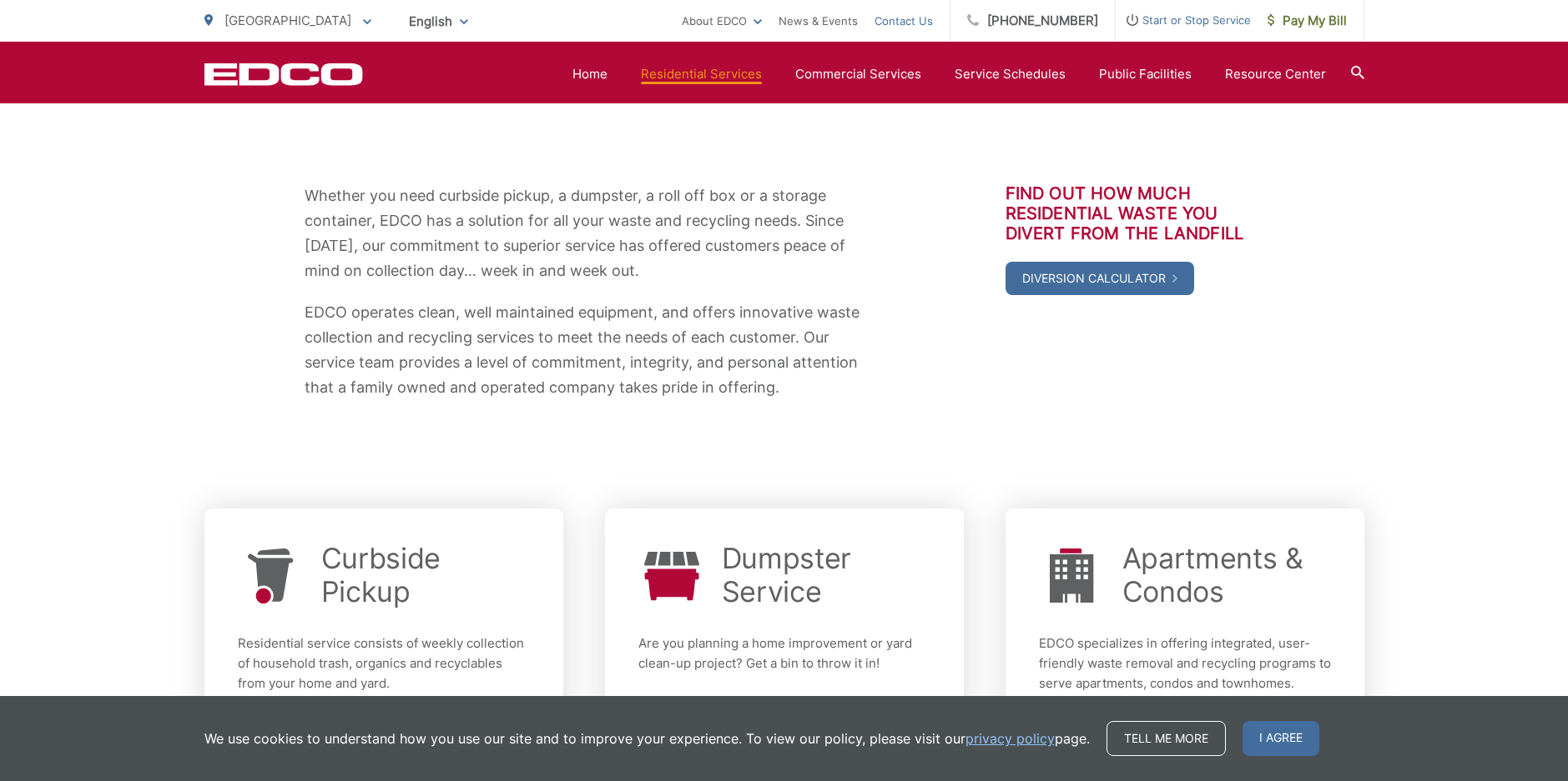
click at [908, 20] on link "Contact Us" at bounding box center [903, 21] width 58 height 20
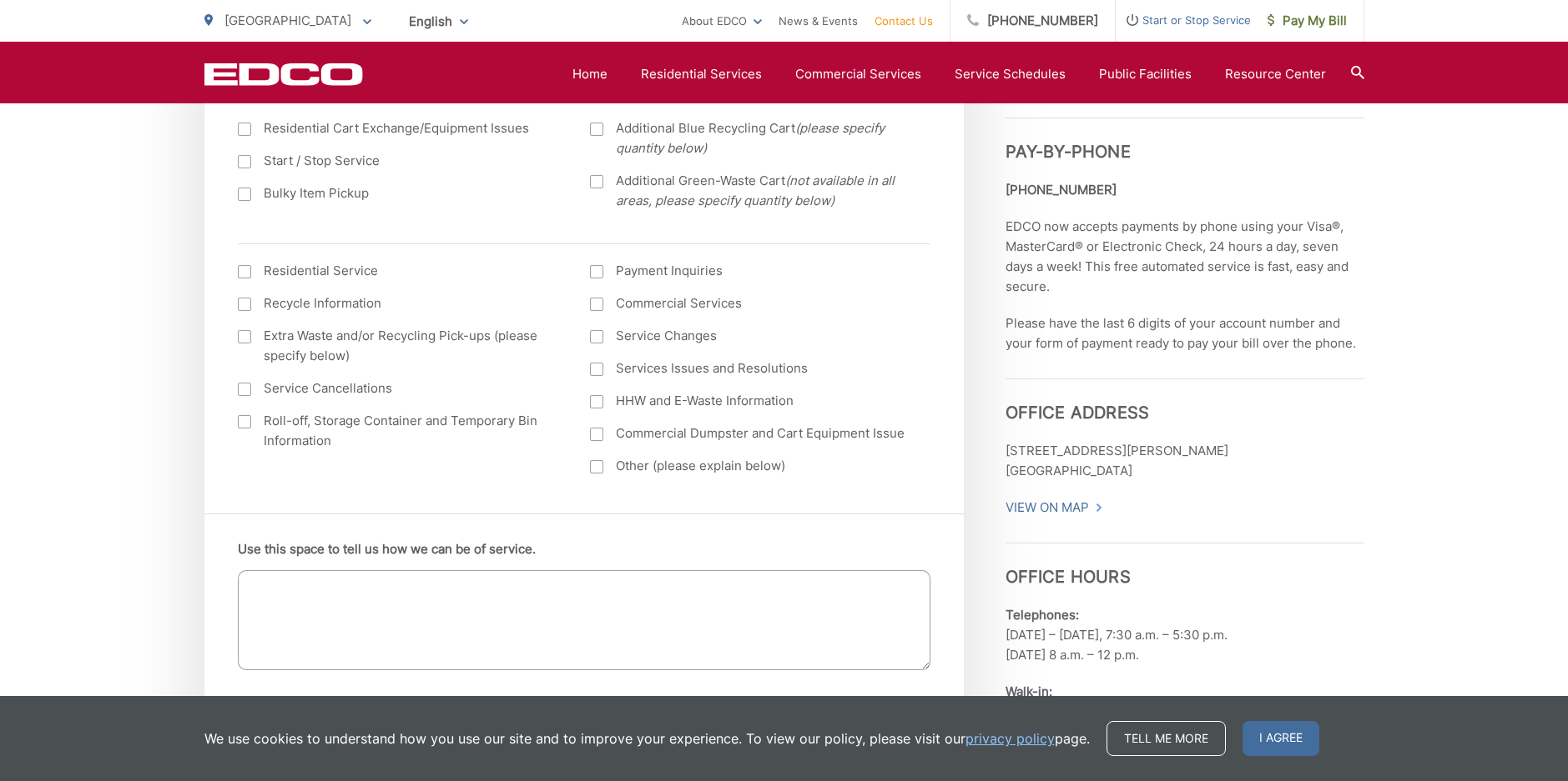
scroll to position [668, 0]
click at [341, 273] on label "Residential Service" at bounding box center [397, 270] width 319 height 20
click at [0, 0] on input "I am interested in: (continued) *" at bounding box center [0, 0] width 0 height 0
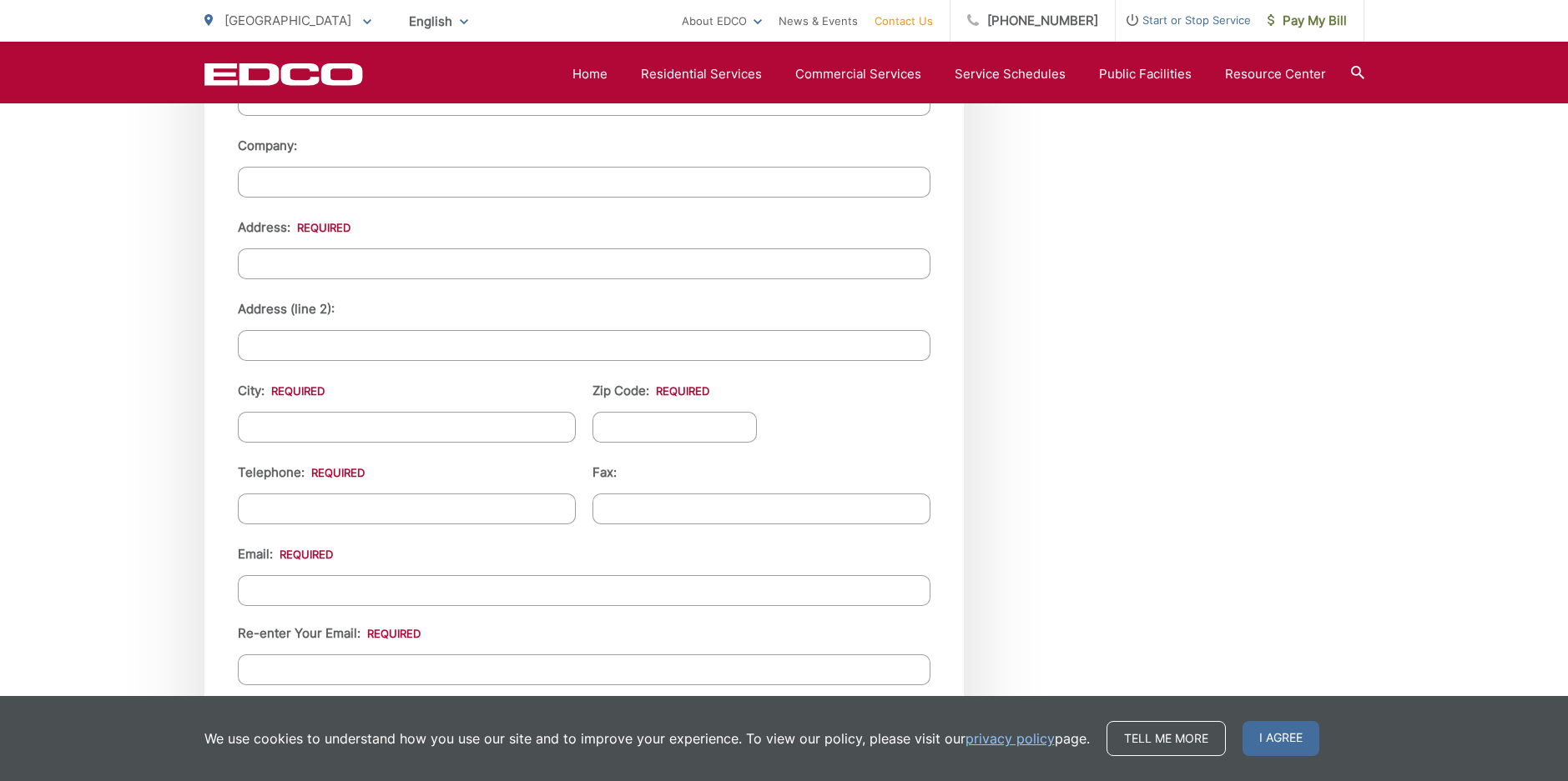
scroll to position [1892, 0]
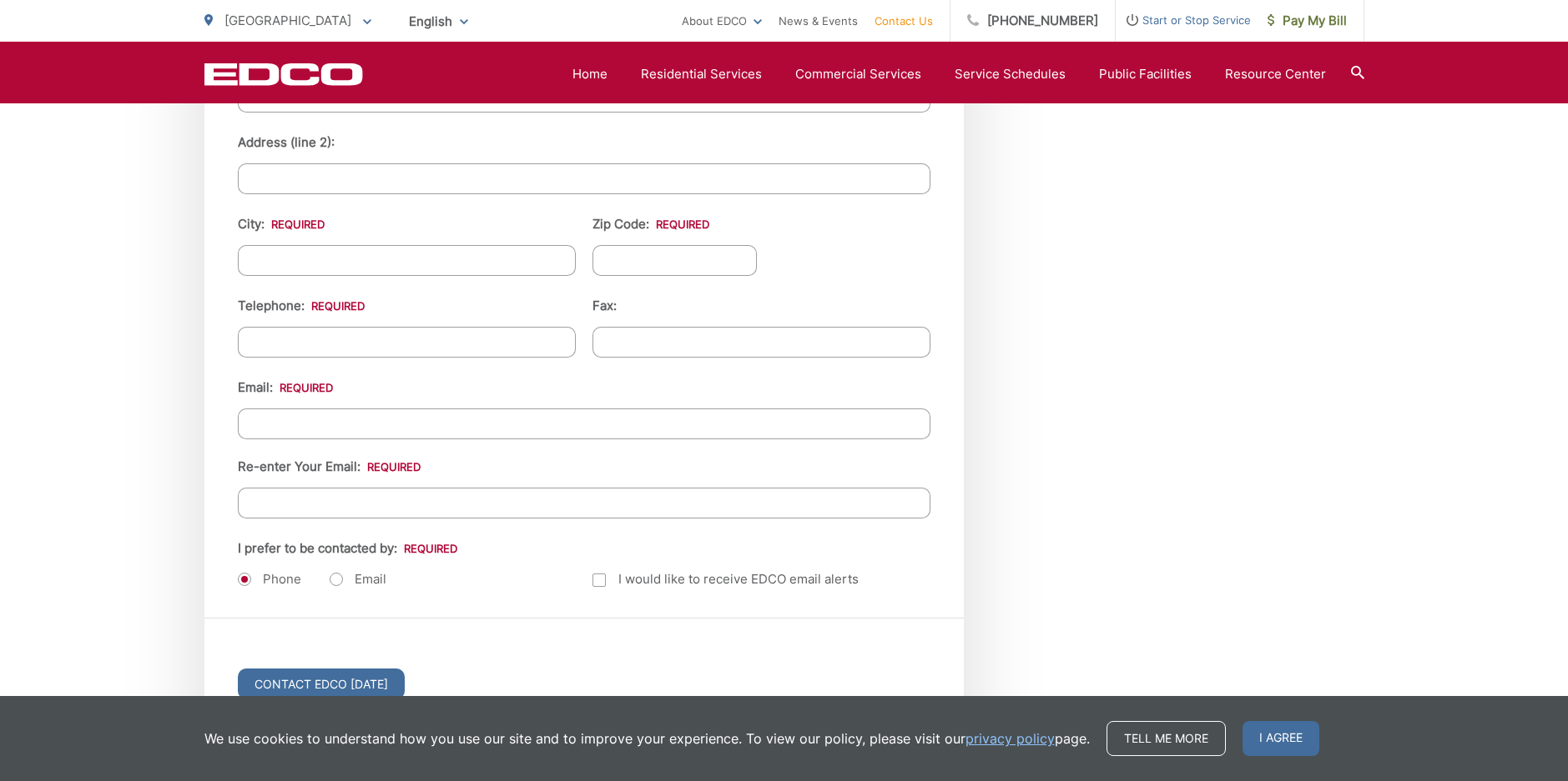
click at [370, 581] on label "Email" at bounding box center [358, 579] width 56 height 17
radio input "true"
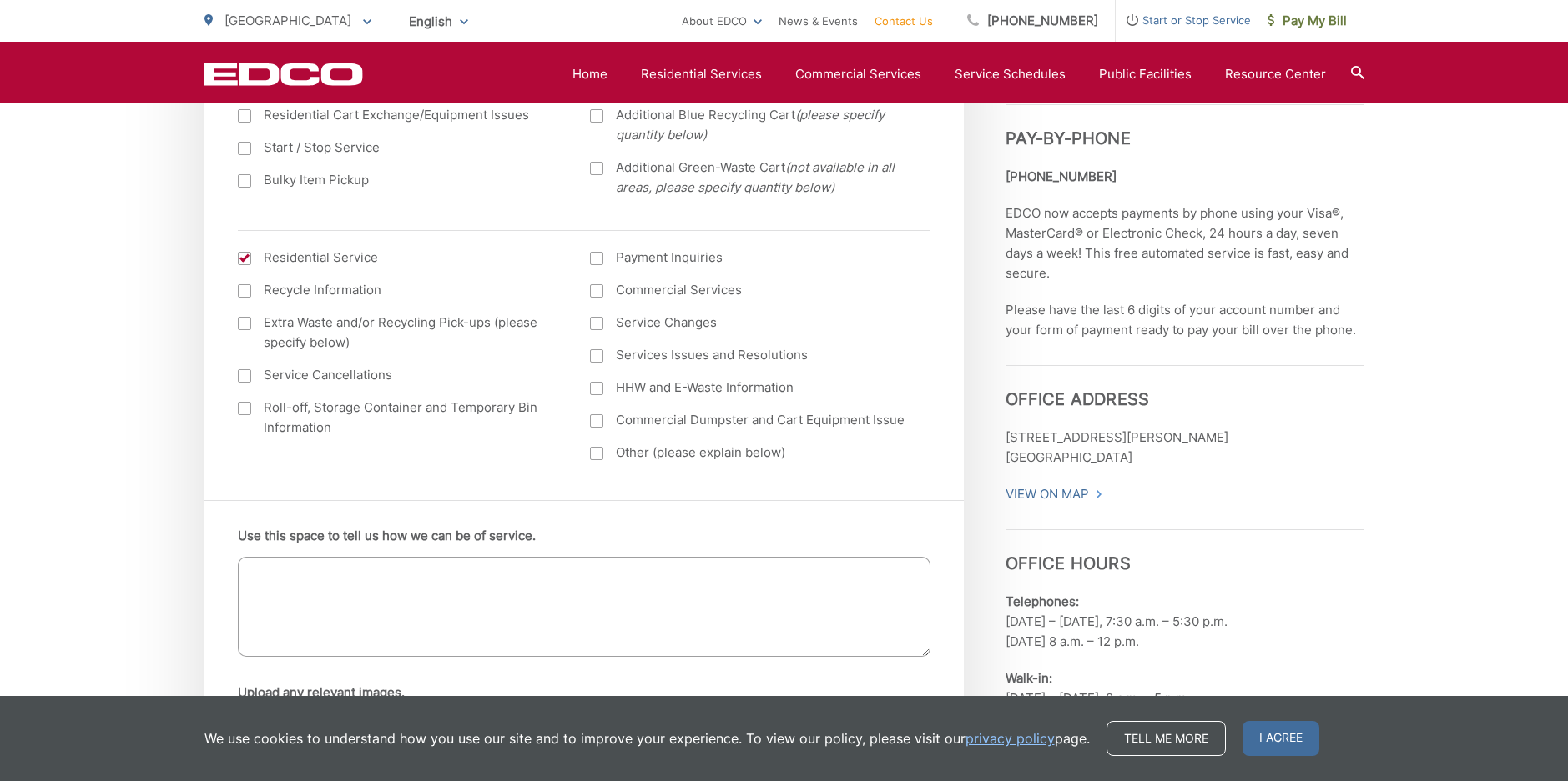
scroll to position [724, 0]
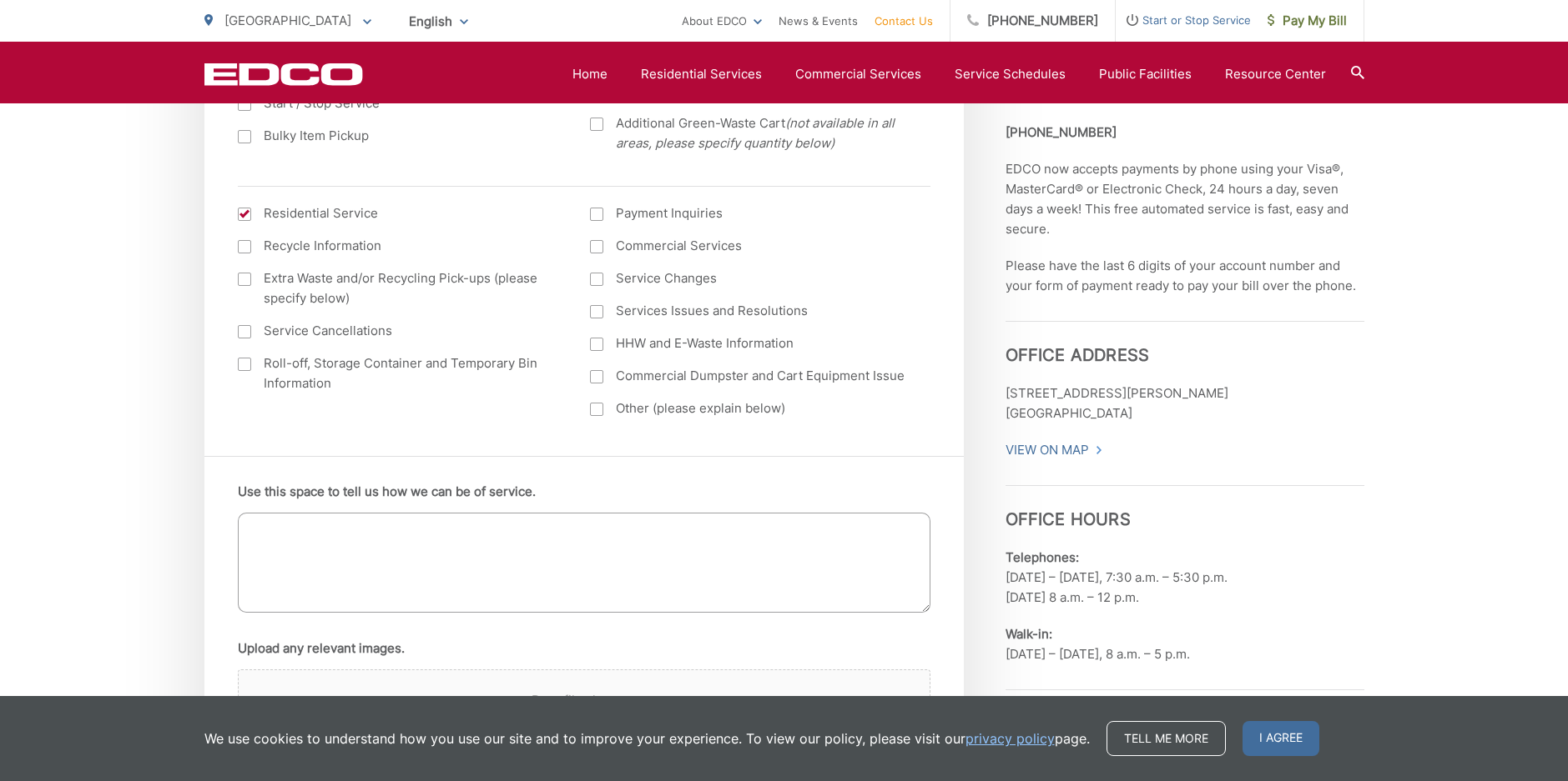
click at [438, 554] on textarea "Use this space to tell us how we can be of service." at bounding box center [584, 563] width 693 height 100
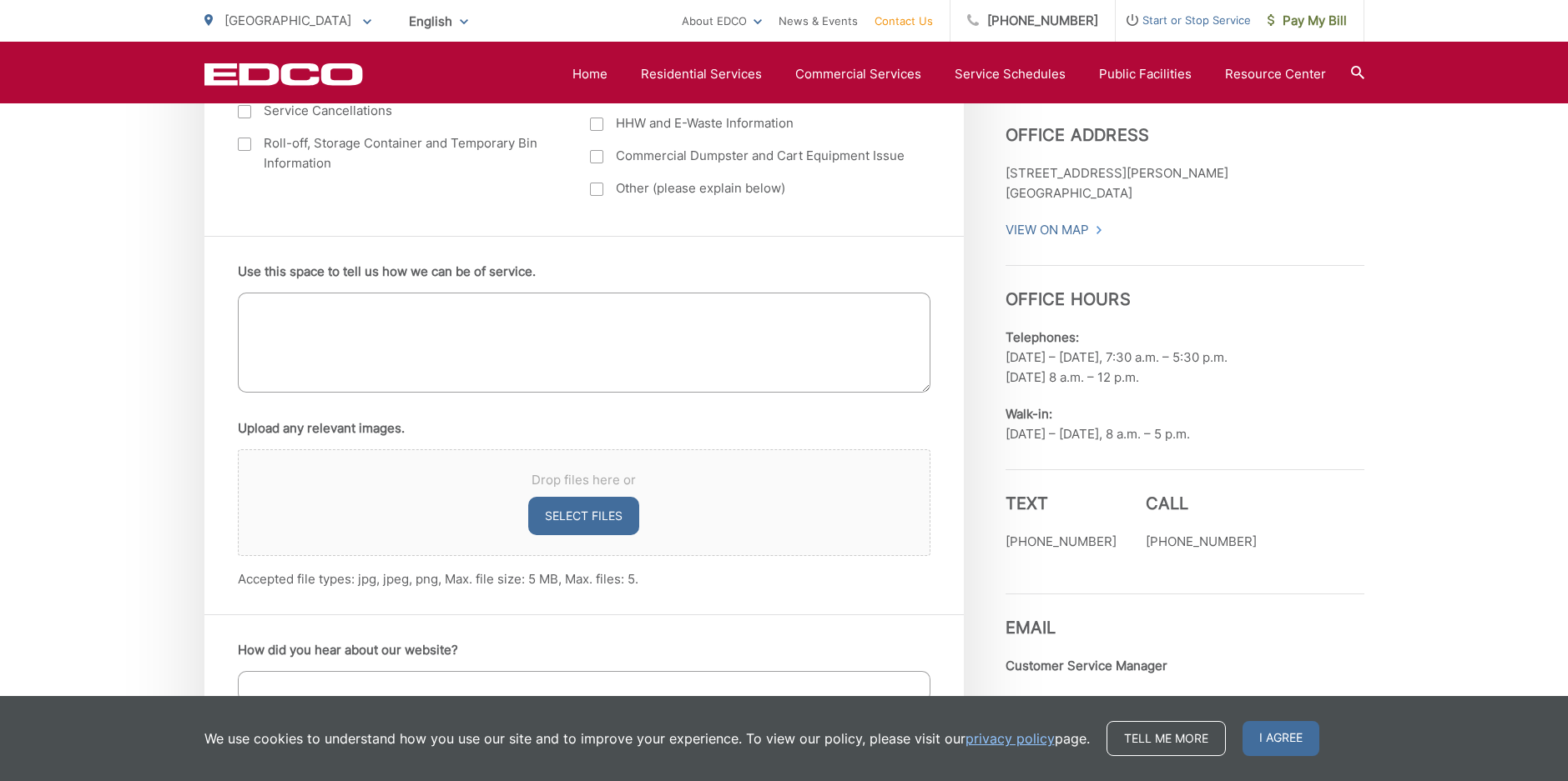
scroll to position [974, 0]
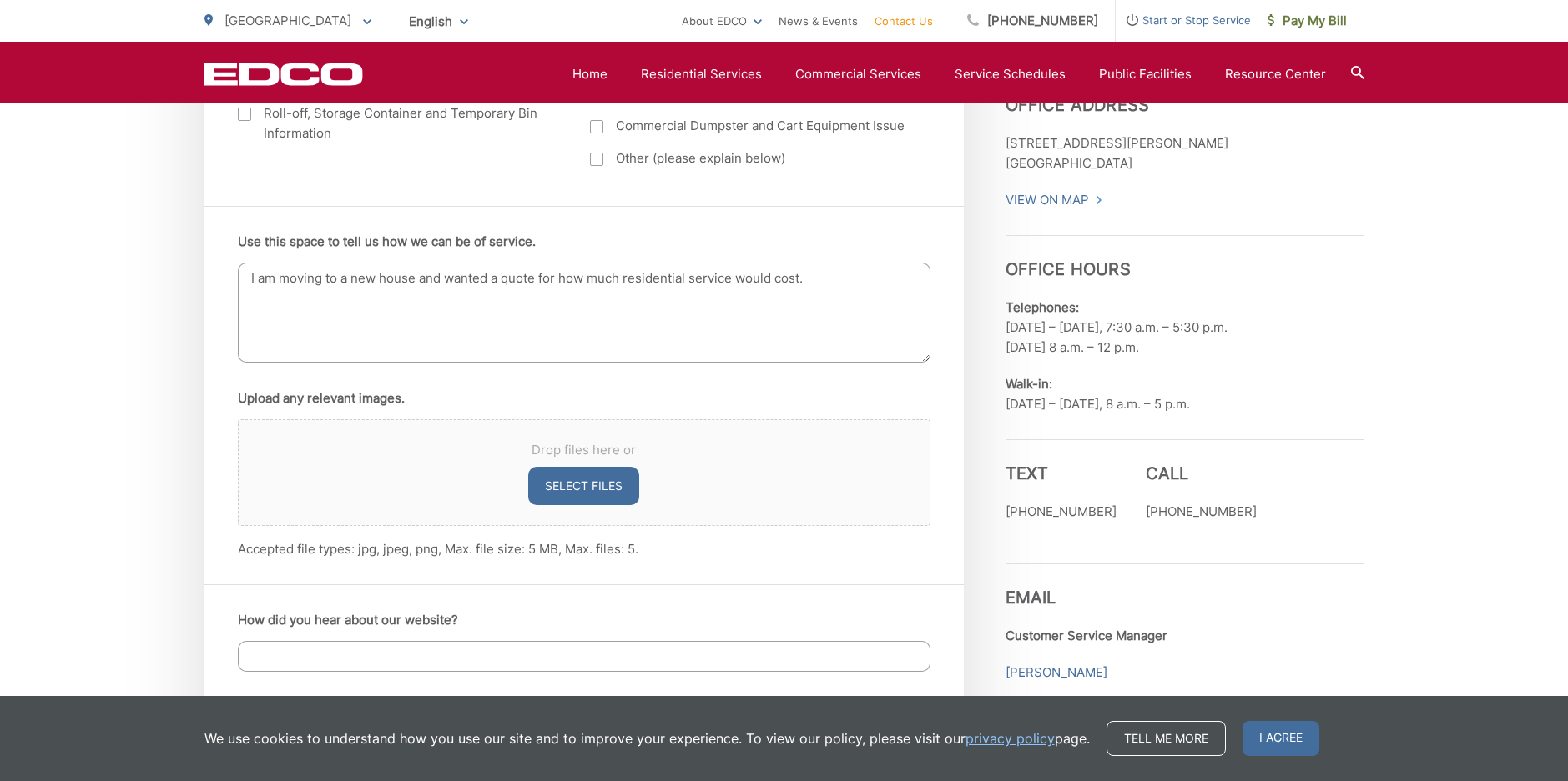
type textarea "I am moving to a new house and wanted a quote for how much residential service …"
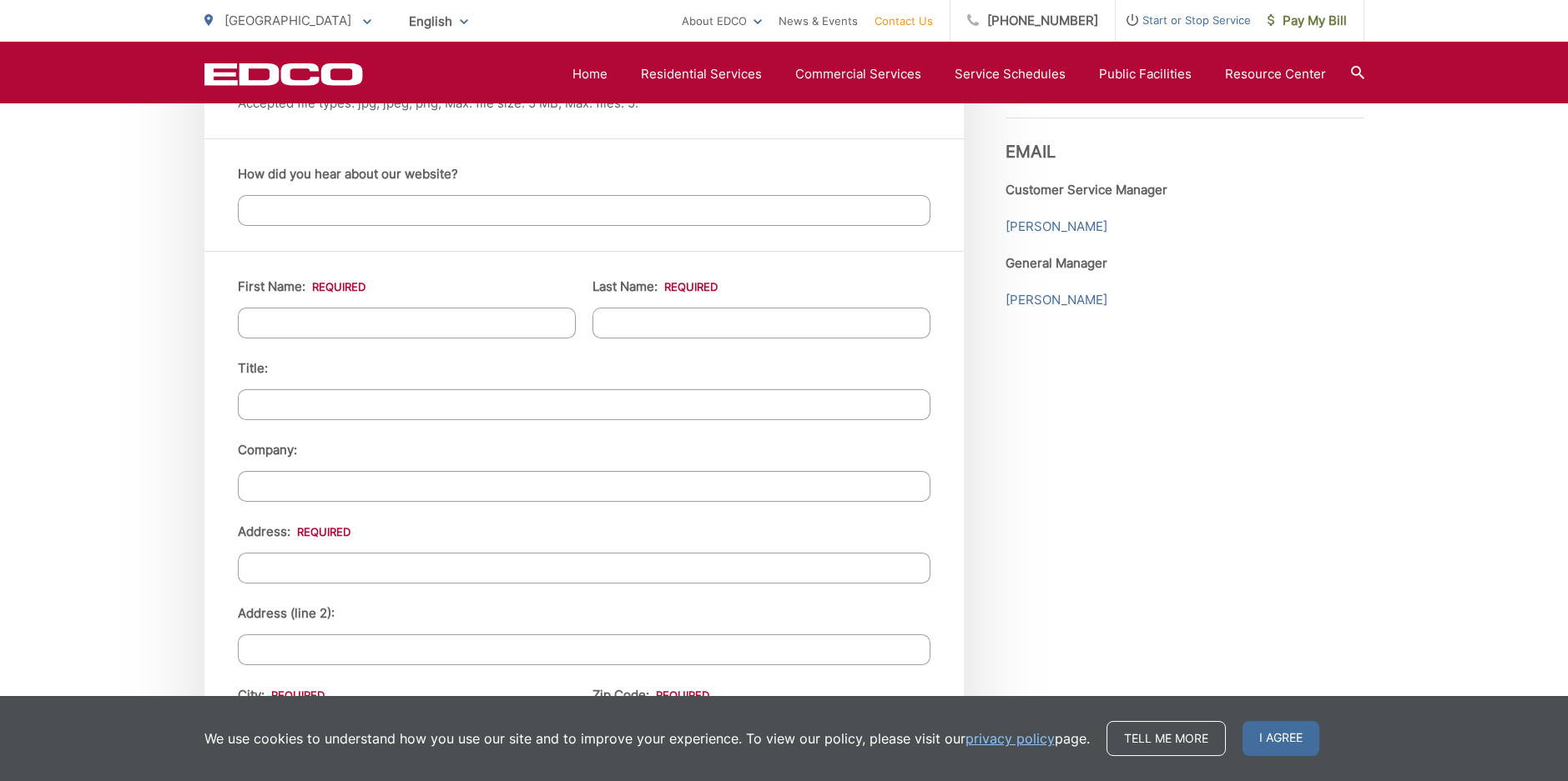
scroll to position [1391, 0]
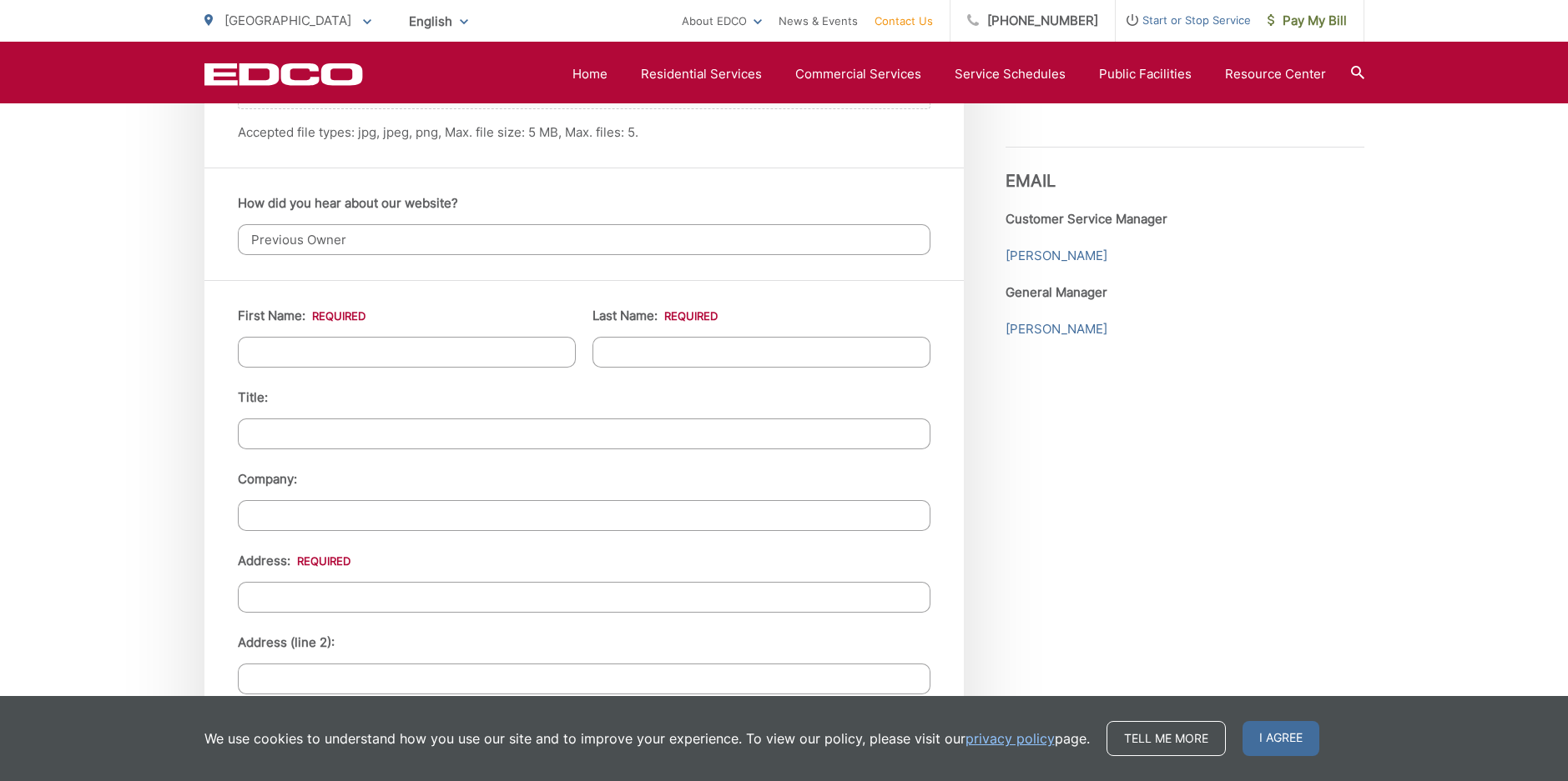
type input "Previous Owner"
type input "[PERSON_NAME]"
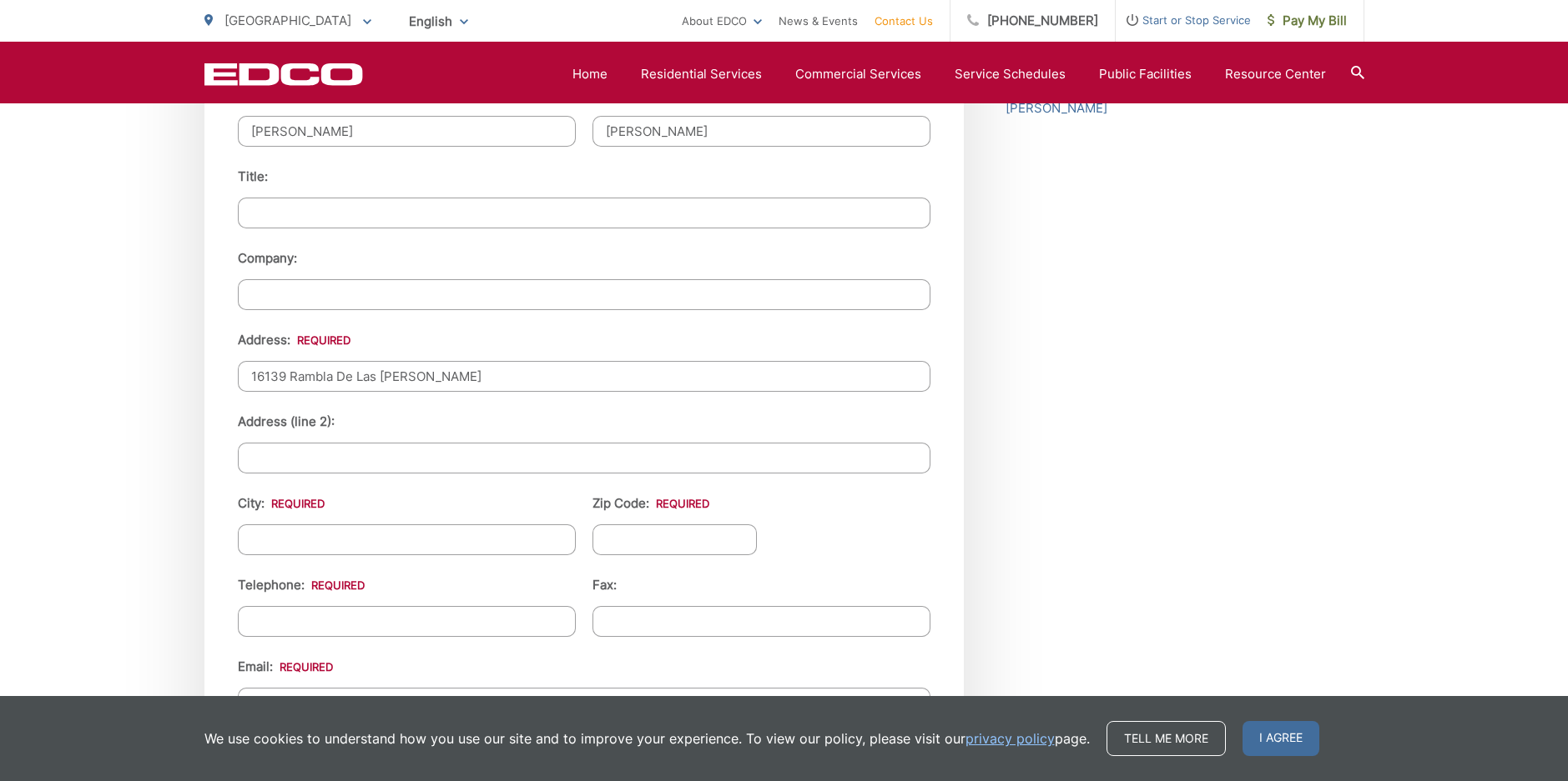
scroll to position [1642, 0]
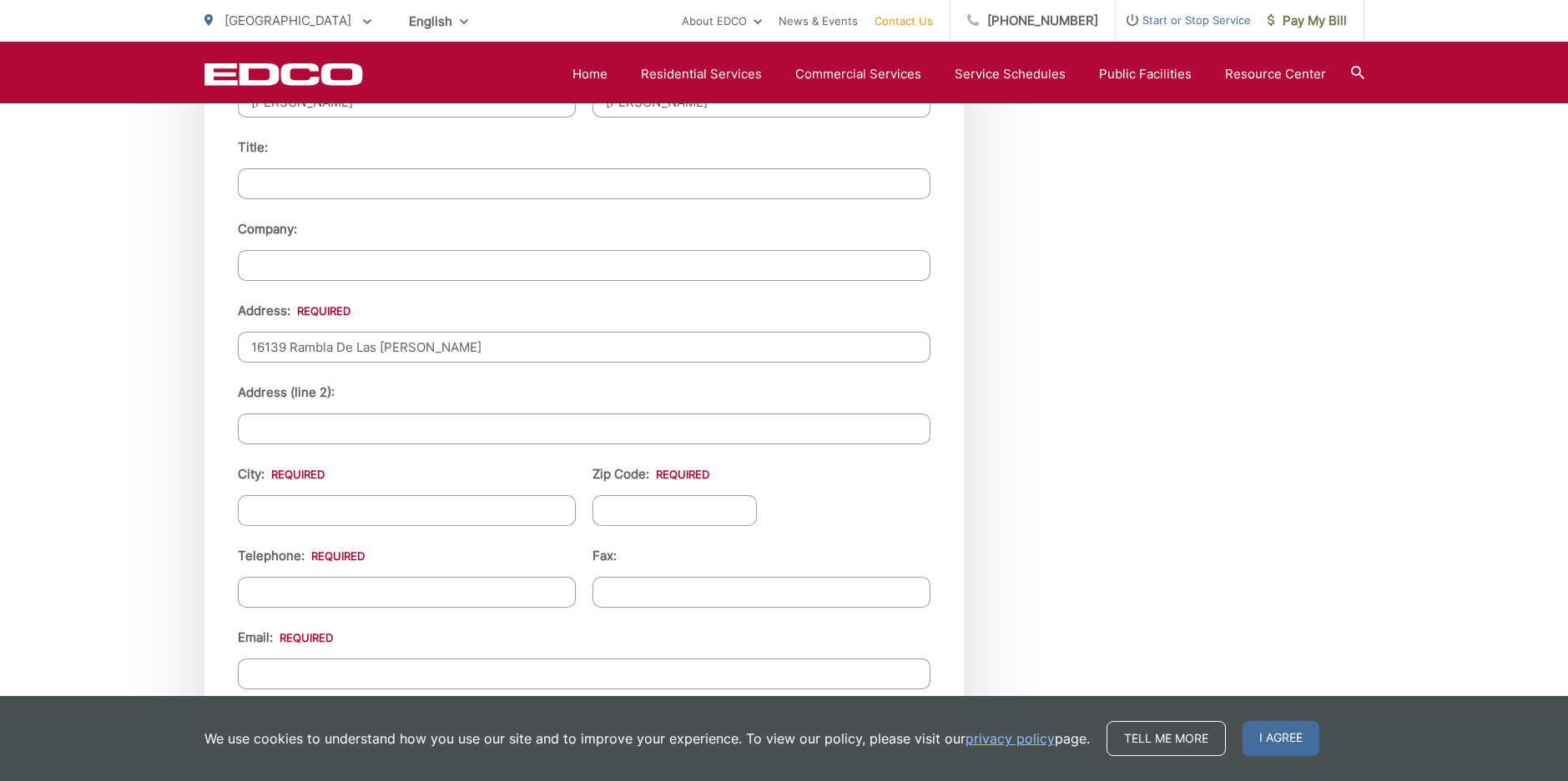
type input "16139 Rambla De Las [PERSON_NAME]"
click at [419, 516] on input "City: *" at bounding box center [407, 510] width 338 height 31
type input "[GEOGRAPHIC_DATA]"
type input "92067"
type input "[PHONE_NUMBER]"
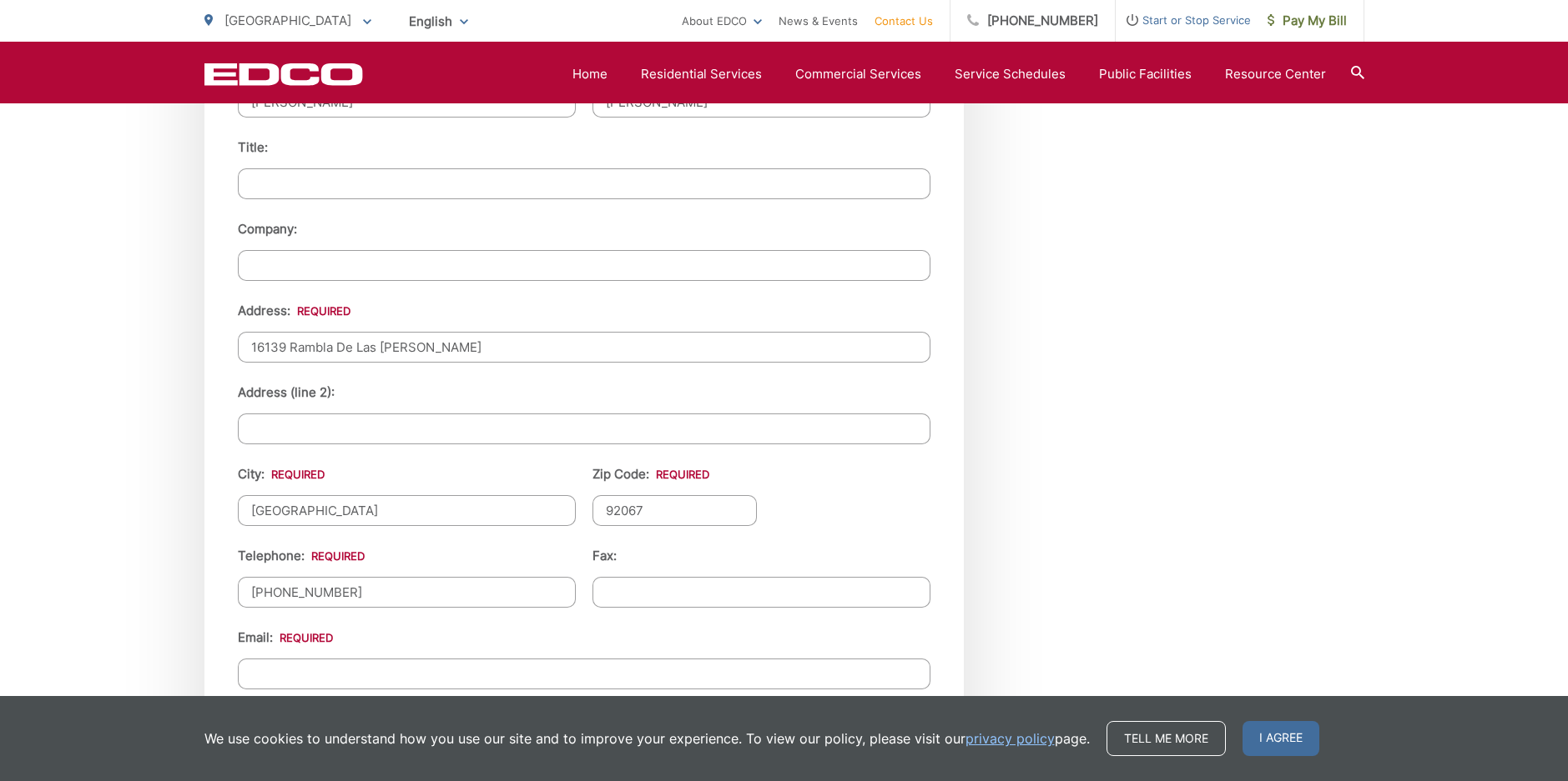
type input "(___) ___-____"
type input "andrew.x.ng@gmail.com"
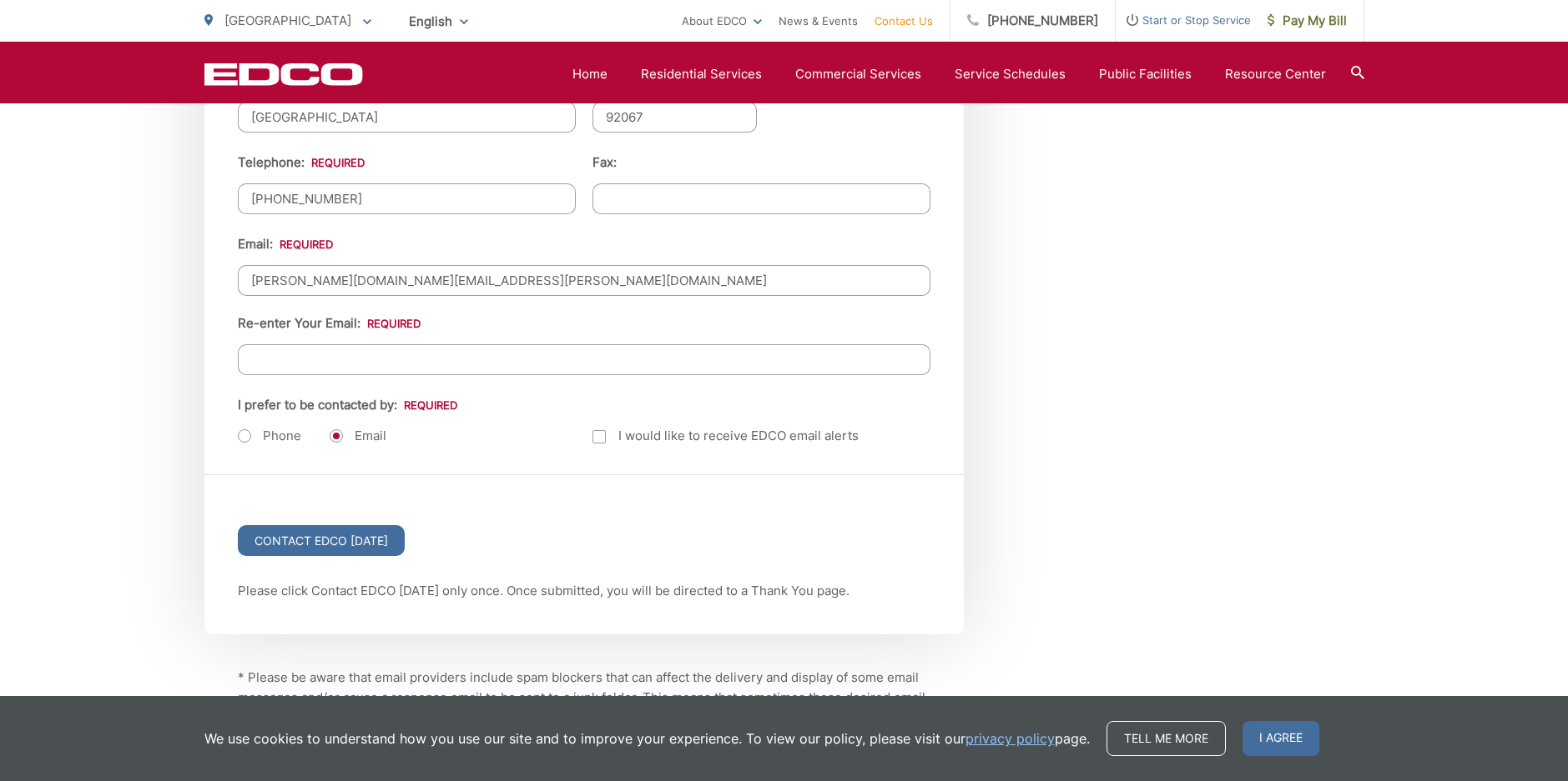
scroll to position [2225, 0]
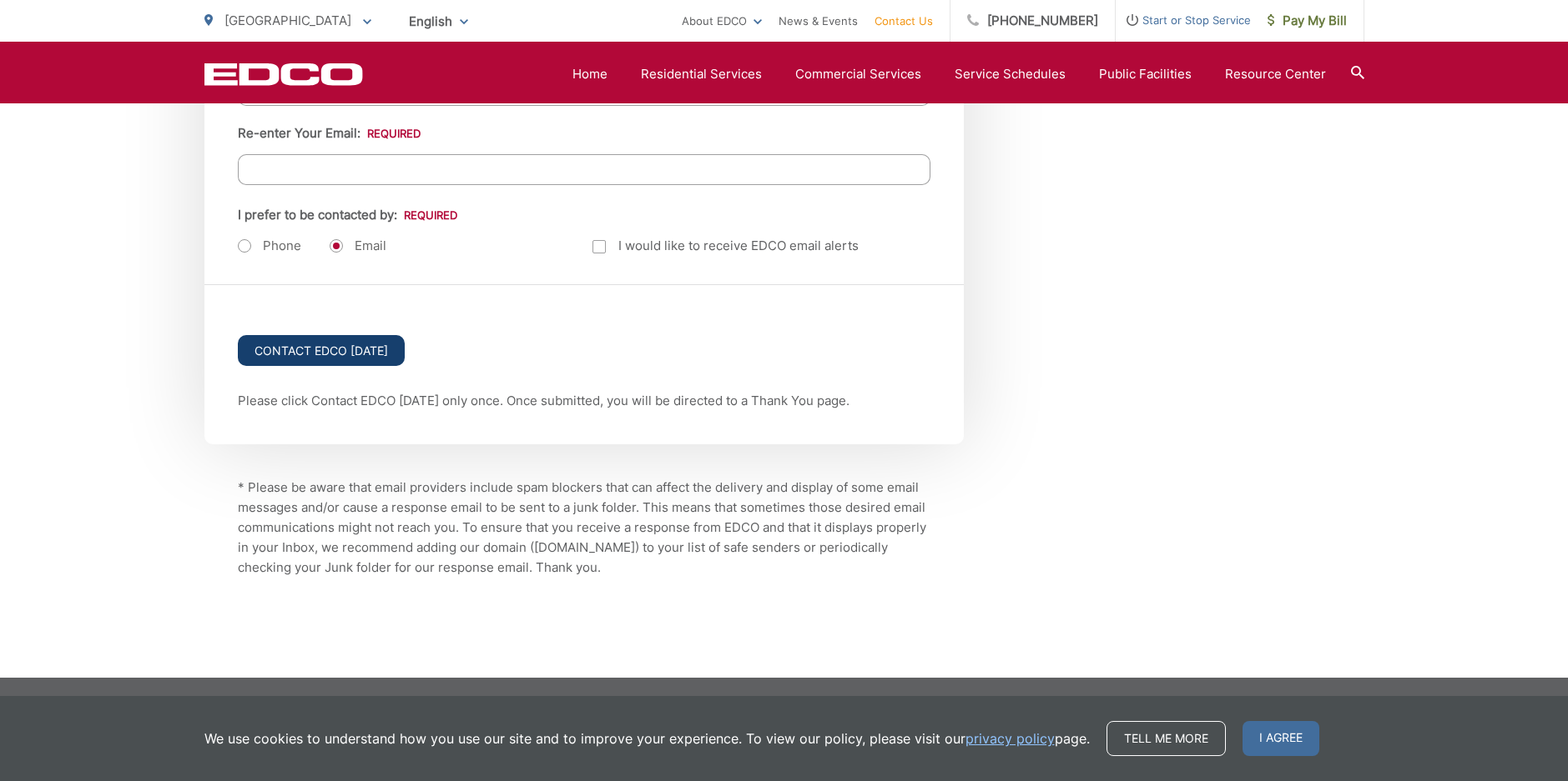
click at [326, 349] on input "Contact EDCO Today" at bounding box center [321, 350] width 167 height 31
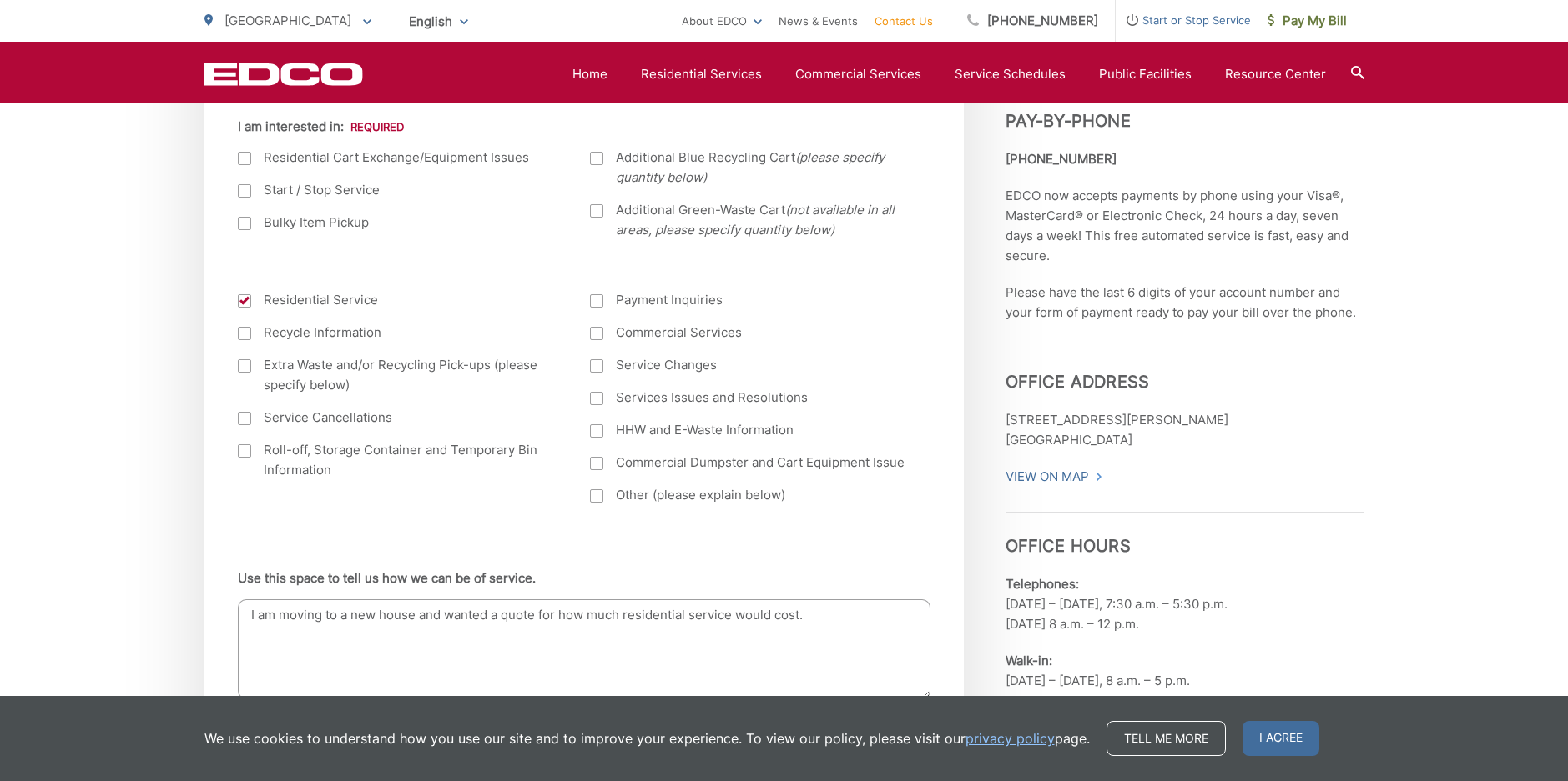
scroll to position [584, 0]
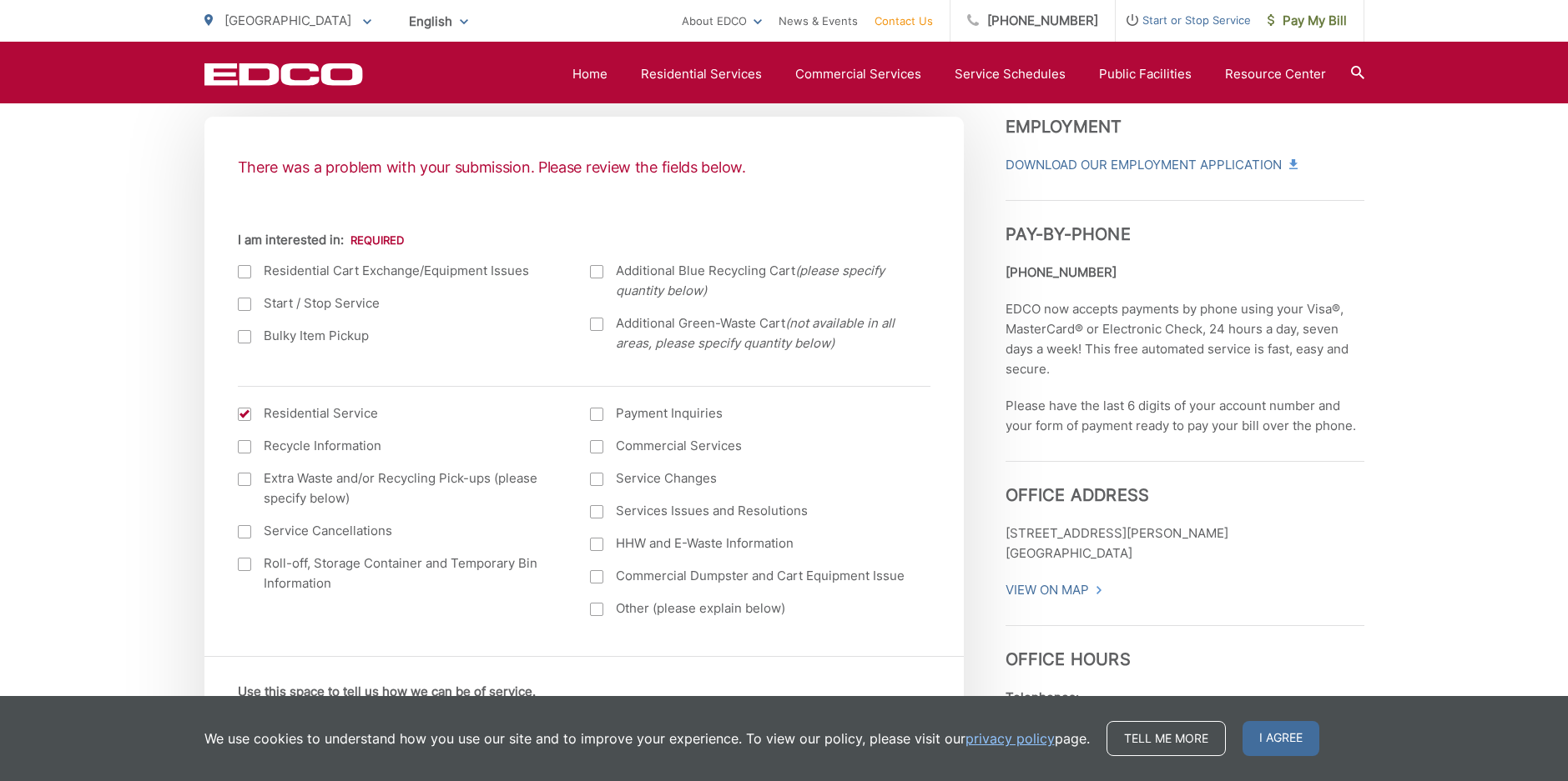
click at [260, 314] on ul "Residential Cart Exchange/Equipment Issues Start / Stop Service Bulky Item Pick…" at bounding box center [584, 314] width 693 height 105
click at [258, 307] on label "Start / Stop Service" at bounding box center [397, 304] width 319 height 20
click at [0, 0] on input "Start / Stop Service" at bounding box center [0, 0] width 0 height 0
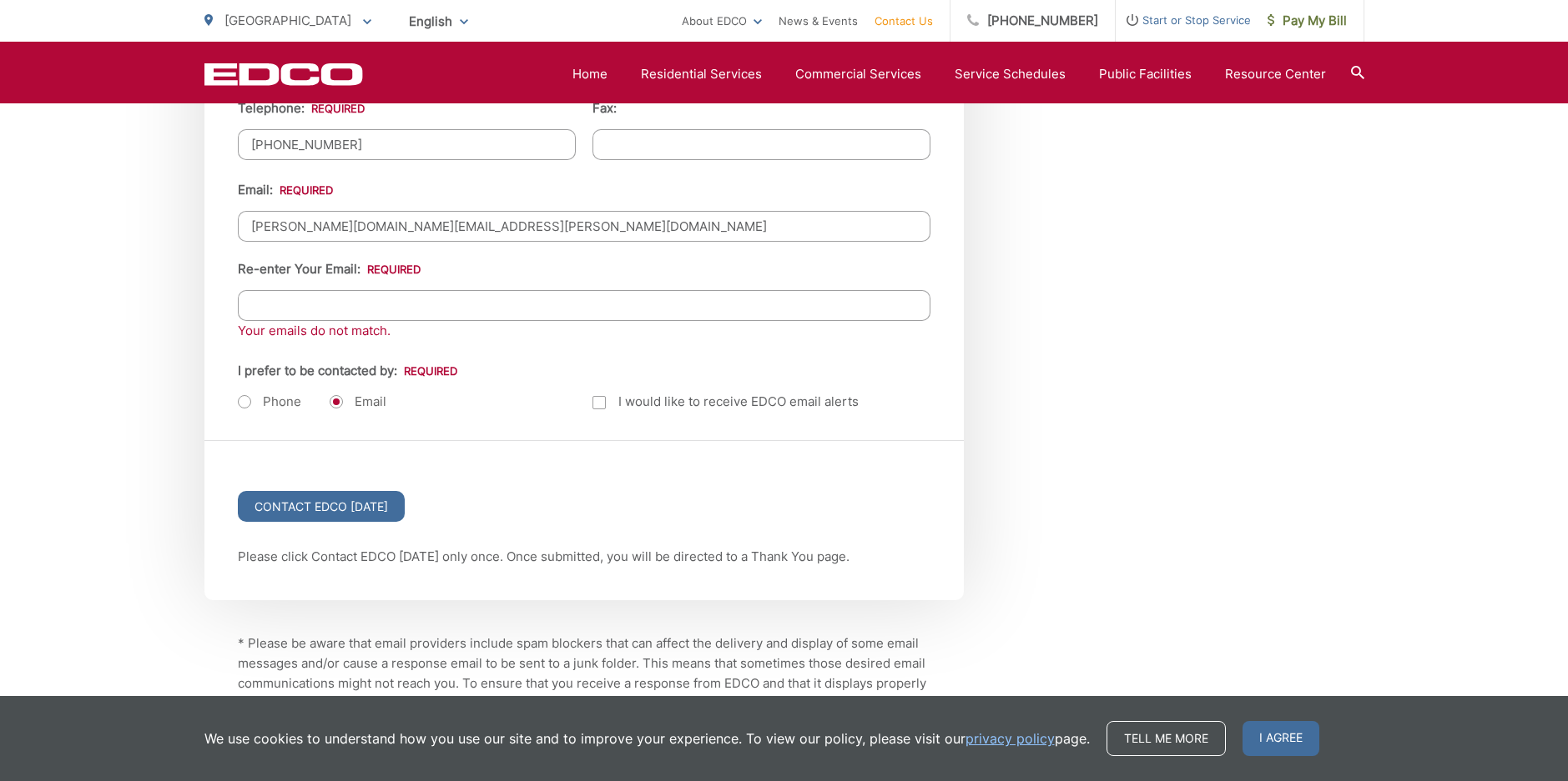
scroll to position [2305, 0]
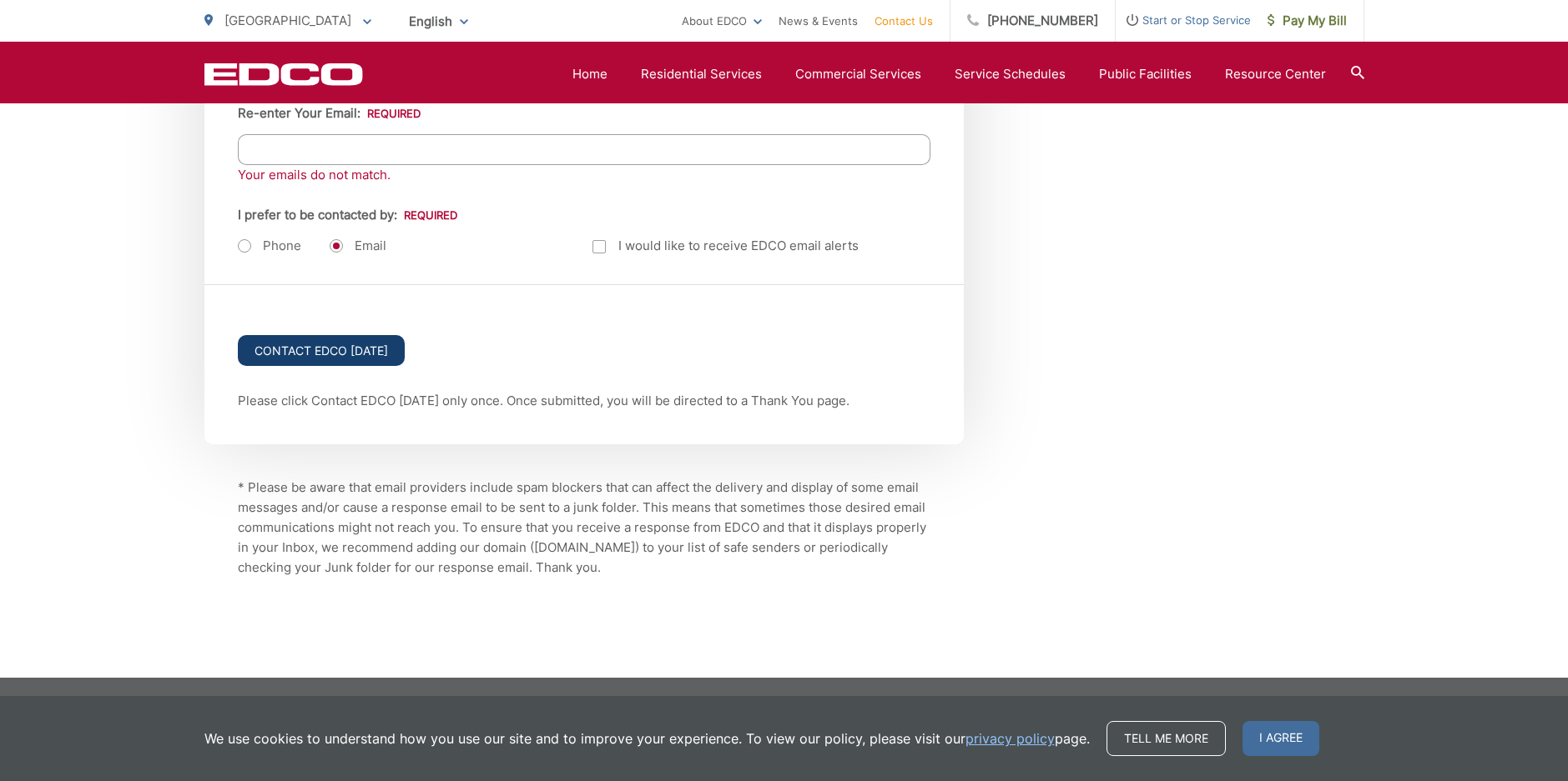
click at [301, 357] on input "Contact EDCO [DATE]" at bounding box center [321, 350] width 167 height 31
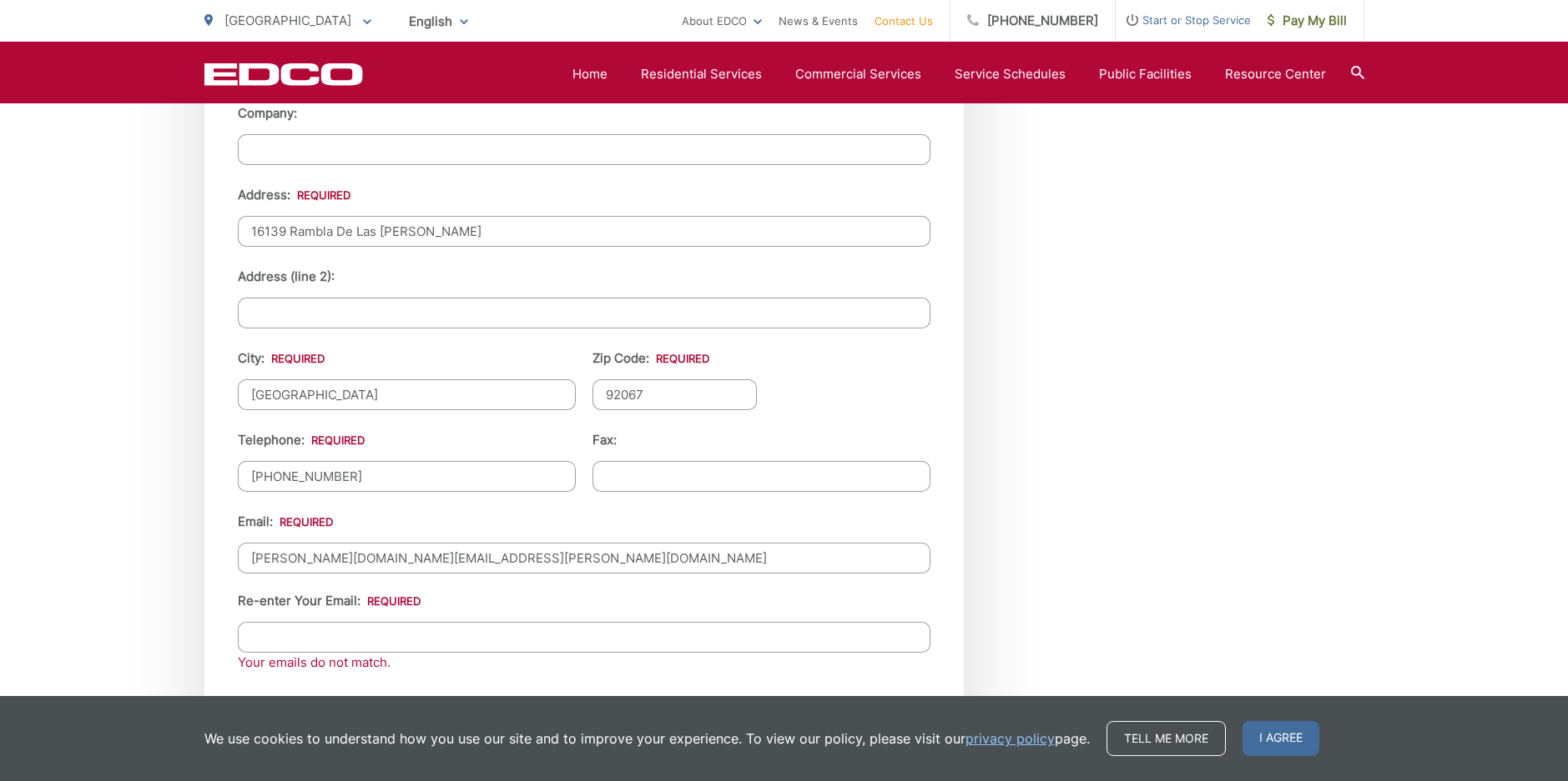
scroll to position [1918, 0]
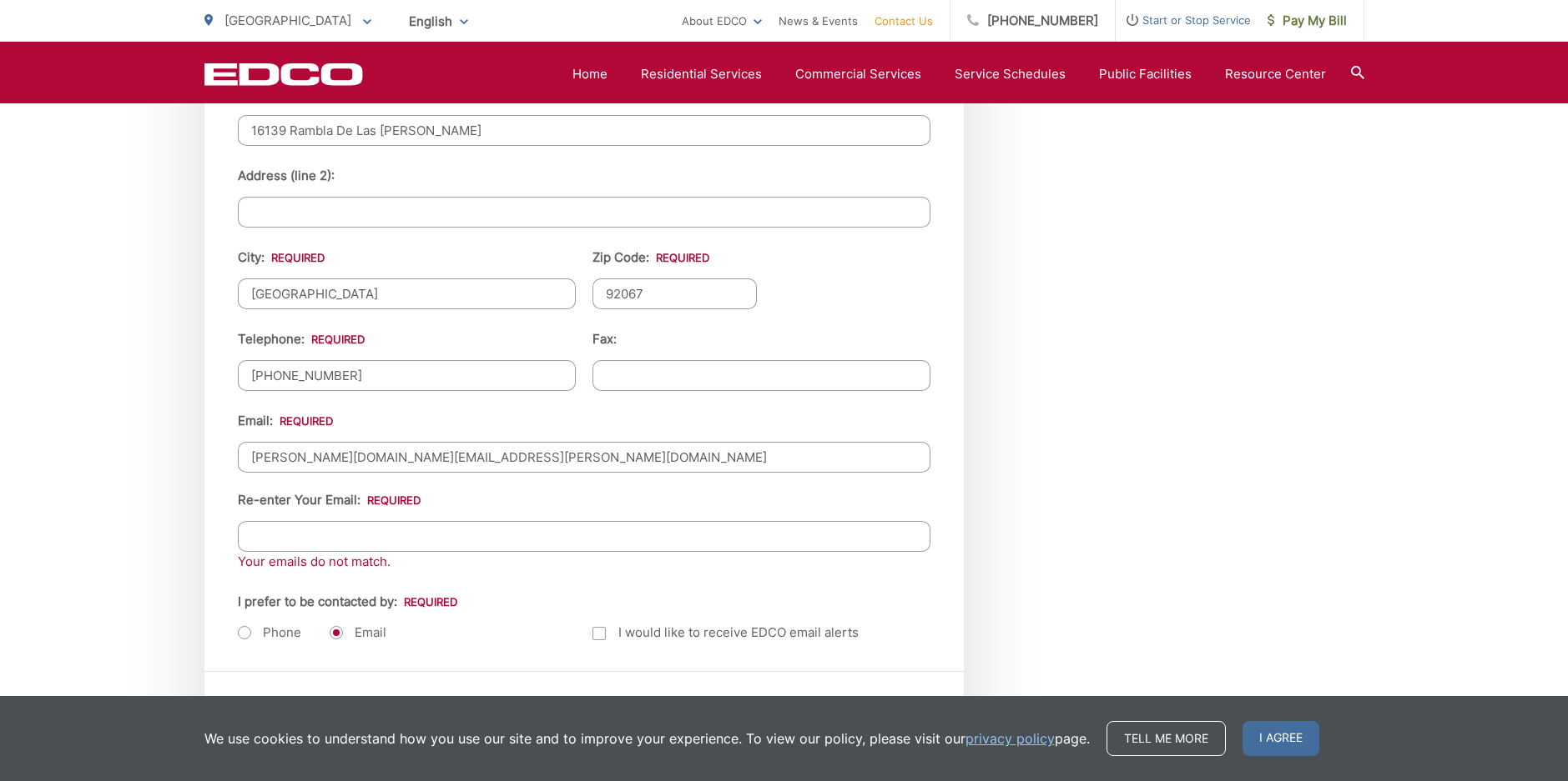
click at [400, 538] on input "Re-enter Your Email:" at bounding box center [584, 536] width 693 height 31
type input "andrew.x.ng@gmail.com"
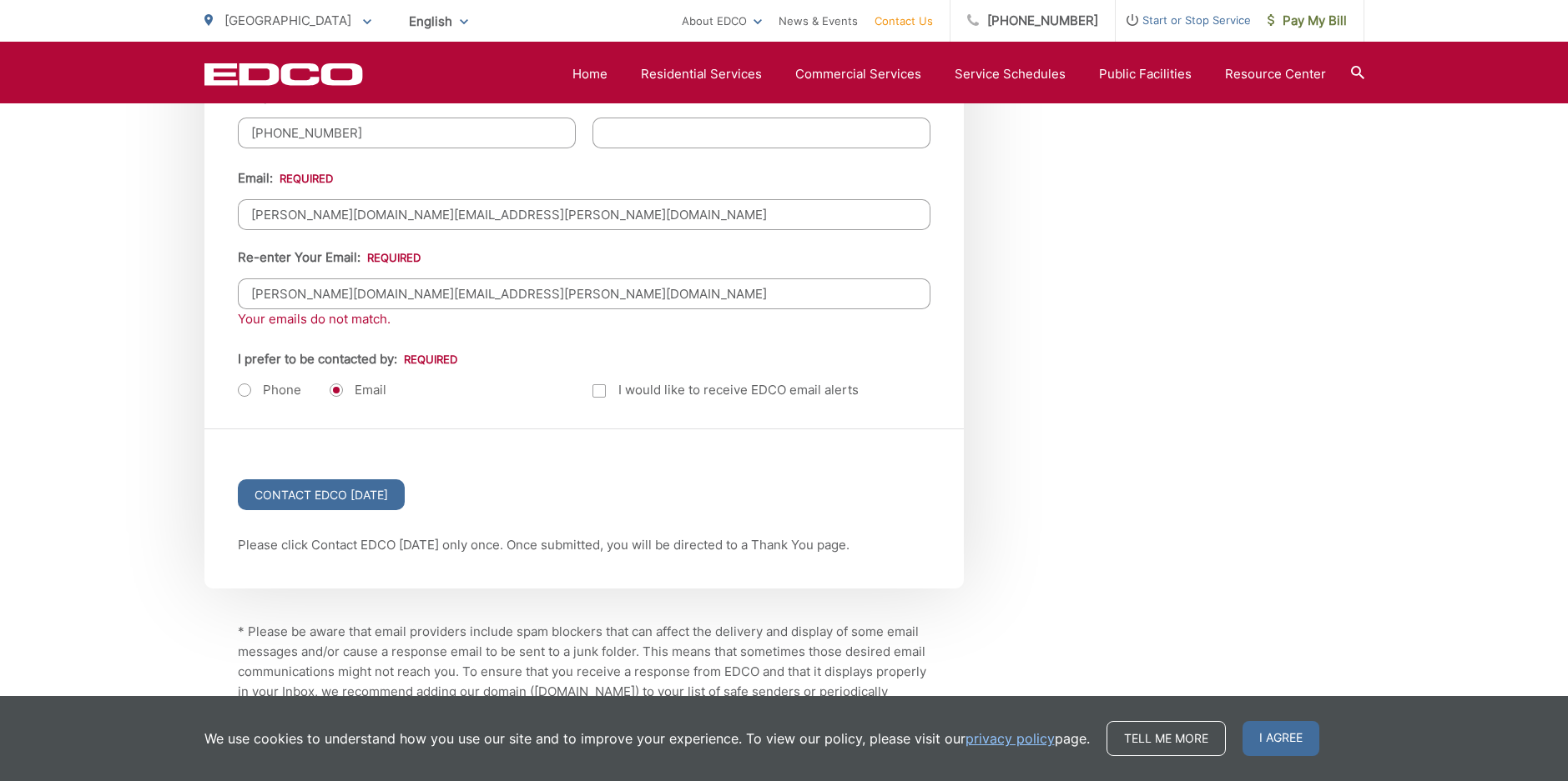
scroll to position [2168, 0]
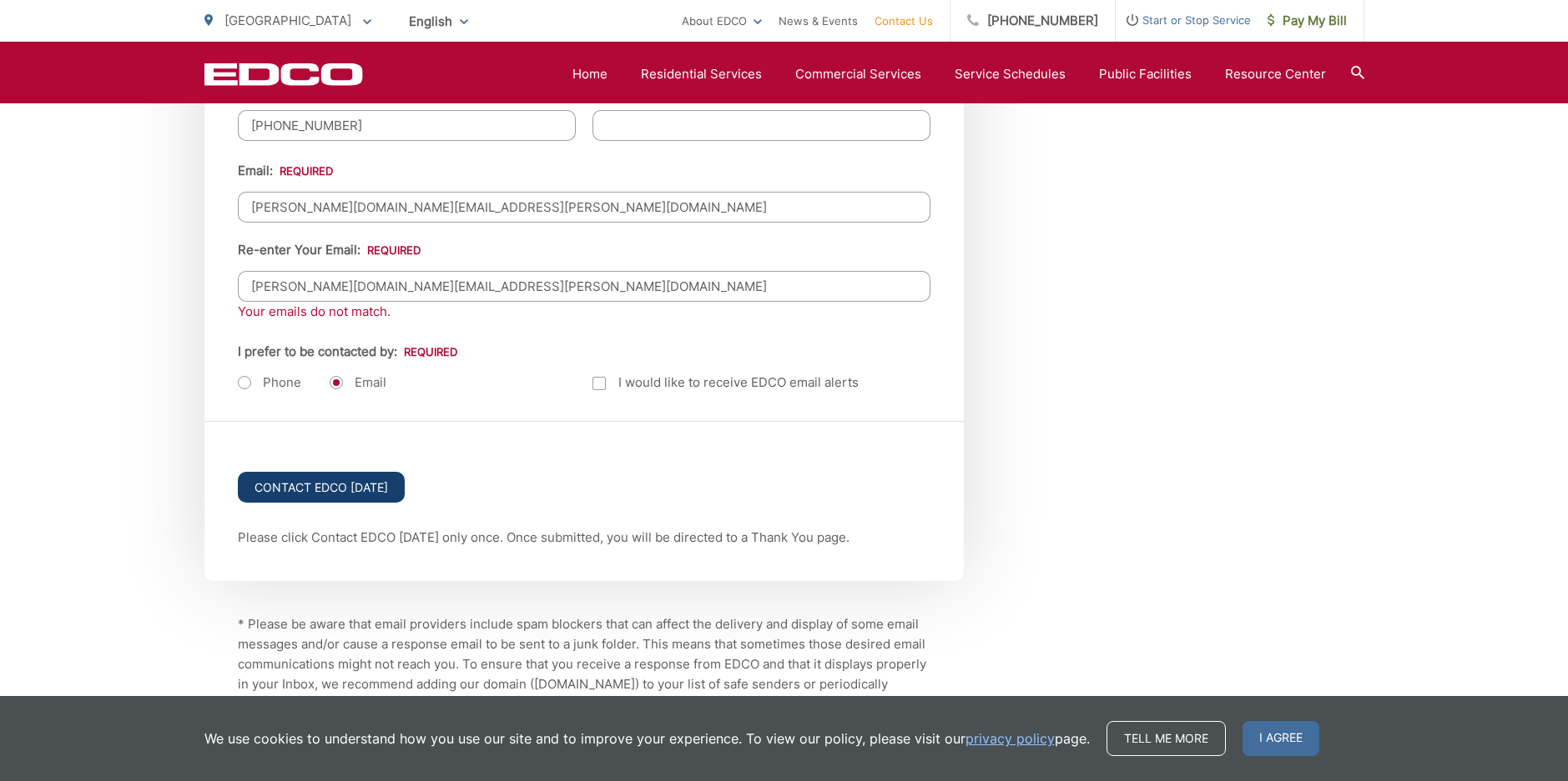
click at [365, 500] on input "Contact EDCO Today" at bounding box center [321, 487] width 167 height 31
click at [365, 498] on input "Contact EDCO Today" at bounding box center [321, 487] width 167 height 31
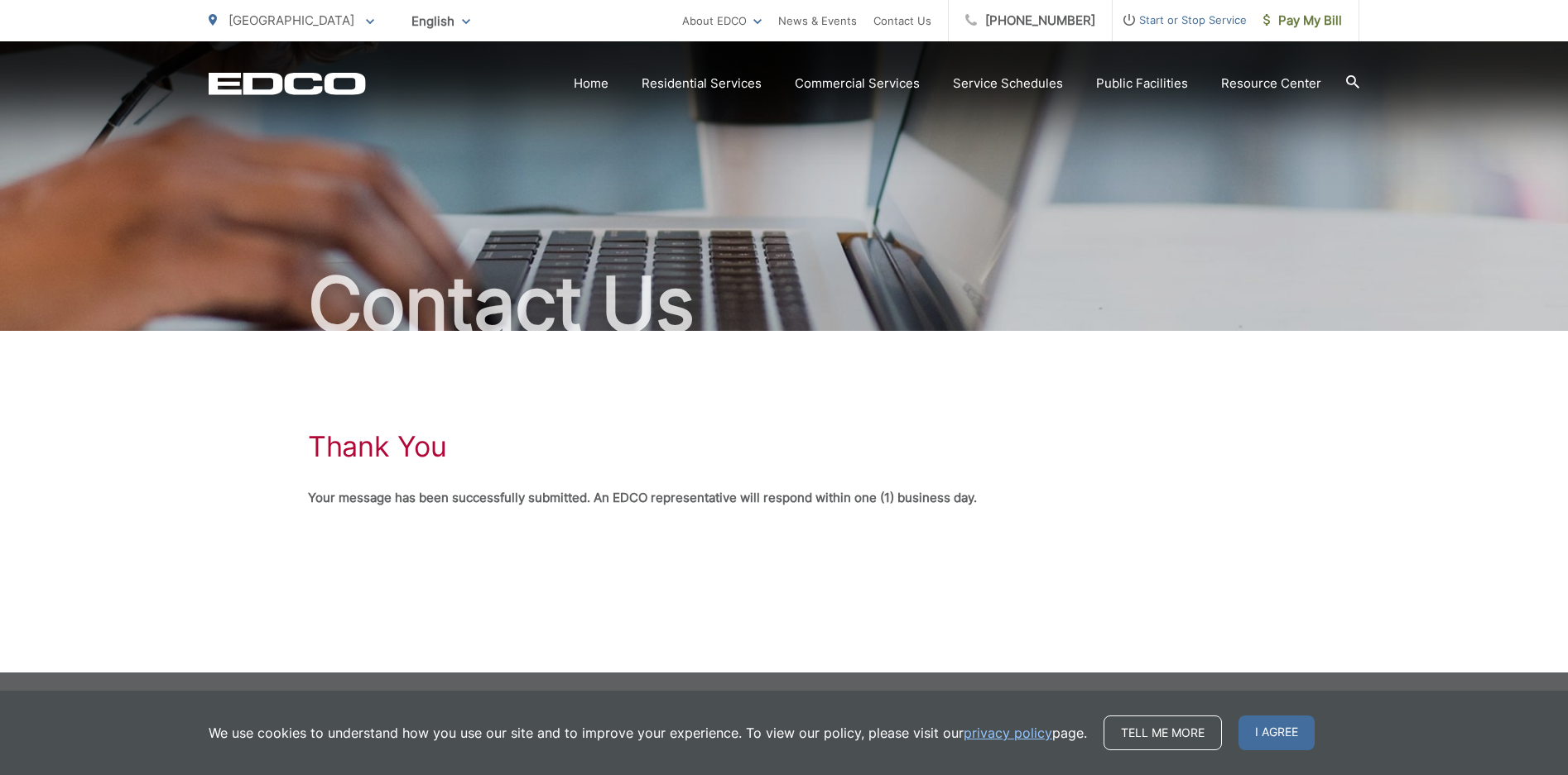
click at [725, 567] on div "Thank You Your message has been successfully submitted. An EDCO representative …" at bounding box center [783, 469] width 952 height 277
